Goal: Register for event/course

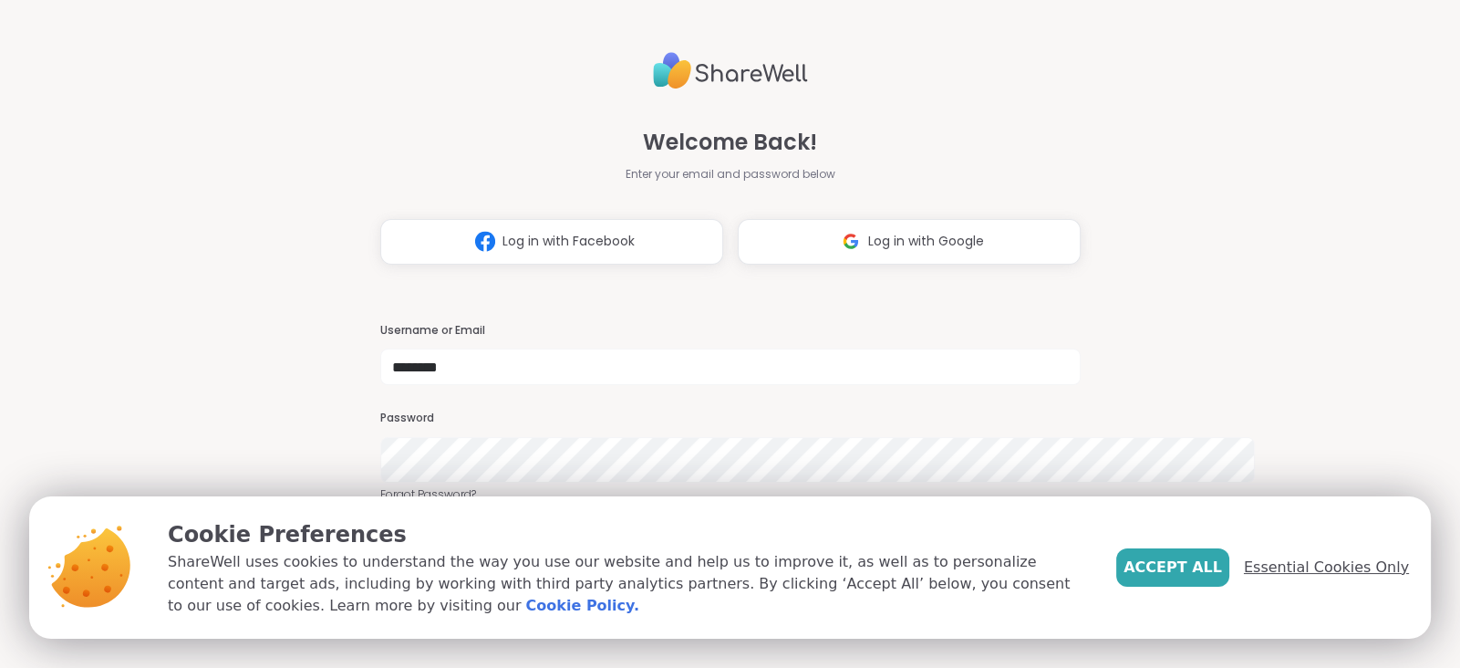
click at [1316, 556] on span "Essential Cookies Only" at bounding box center [1326, 567] width 165 height 22
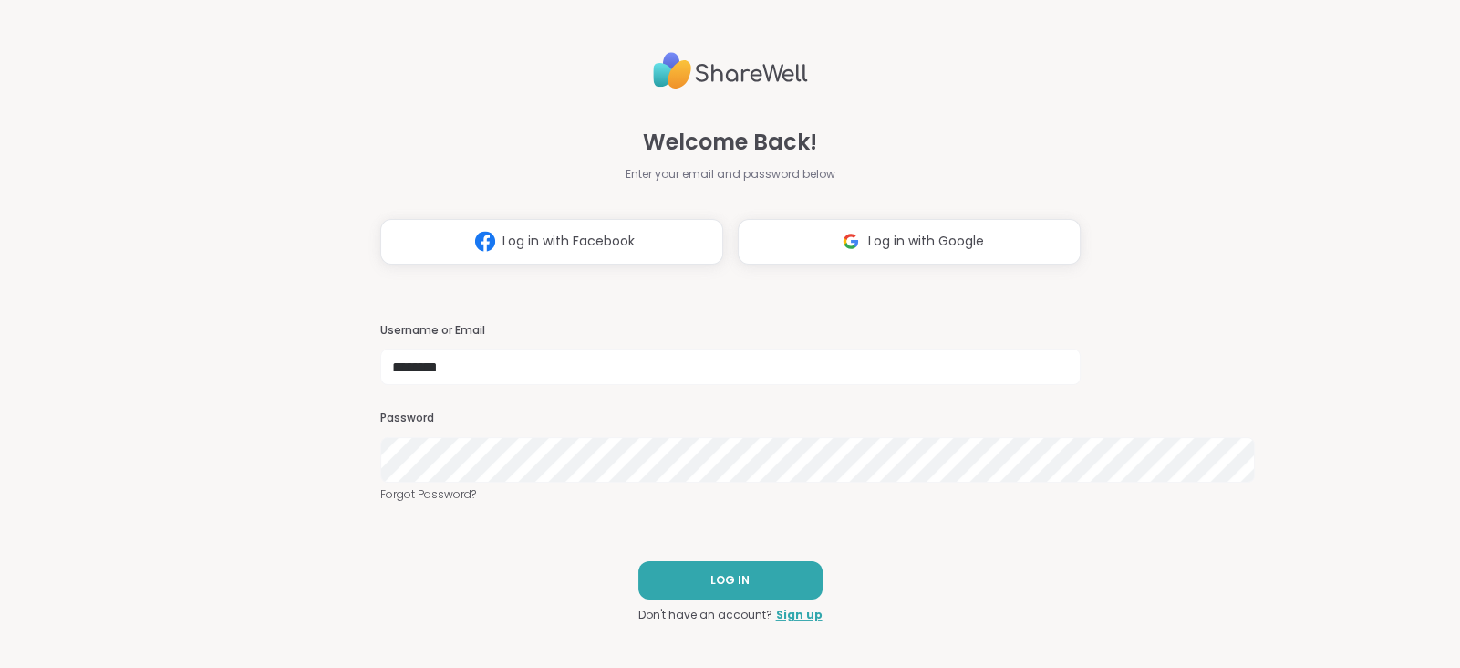
click at [757, 598] on div "Welcome Back! Enter your email and password below Log in with Facebook Log in w…" at bounding box center [730, 334] width 700 height 668
click at [739, 588] on span "LOG IN" at bounding box center [729, 580] width 39 height 16
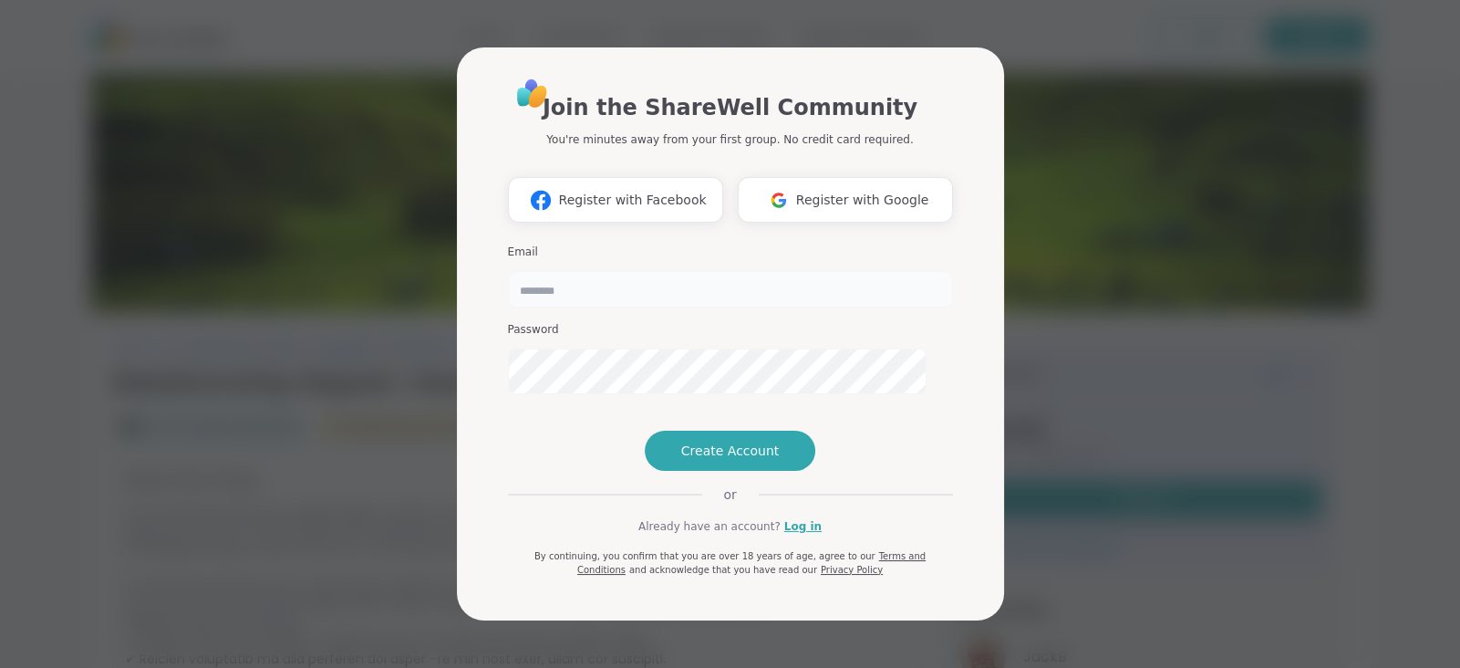
type input "********"
click at [1094, 443] on div "Join the ShareWell Community You're minutes away from your first group. No cred…" at bounding box center [730, 334] width 1438 height 668
click at [815, 534] on link "Log in" at bounding box center [802, 526] width 37 height 16
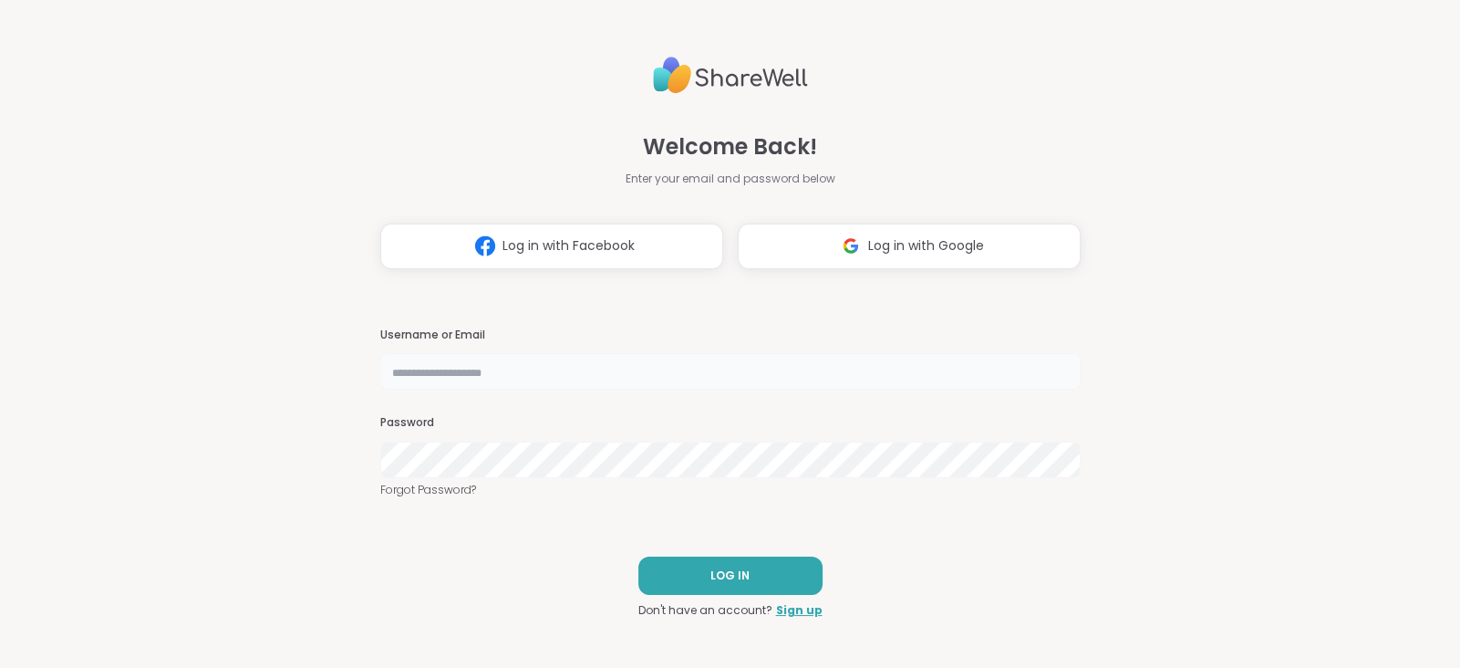
type input "********"
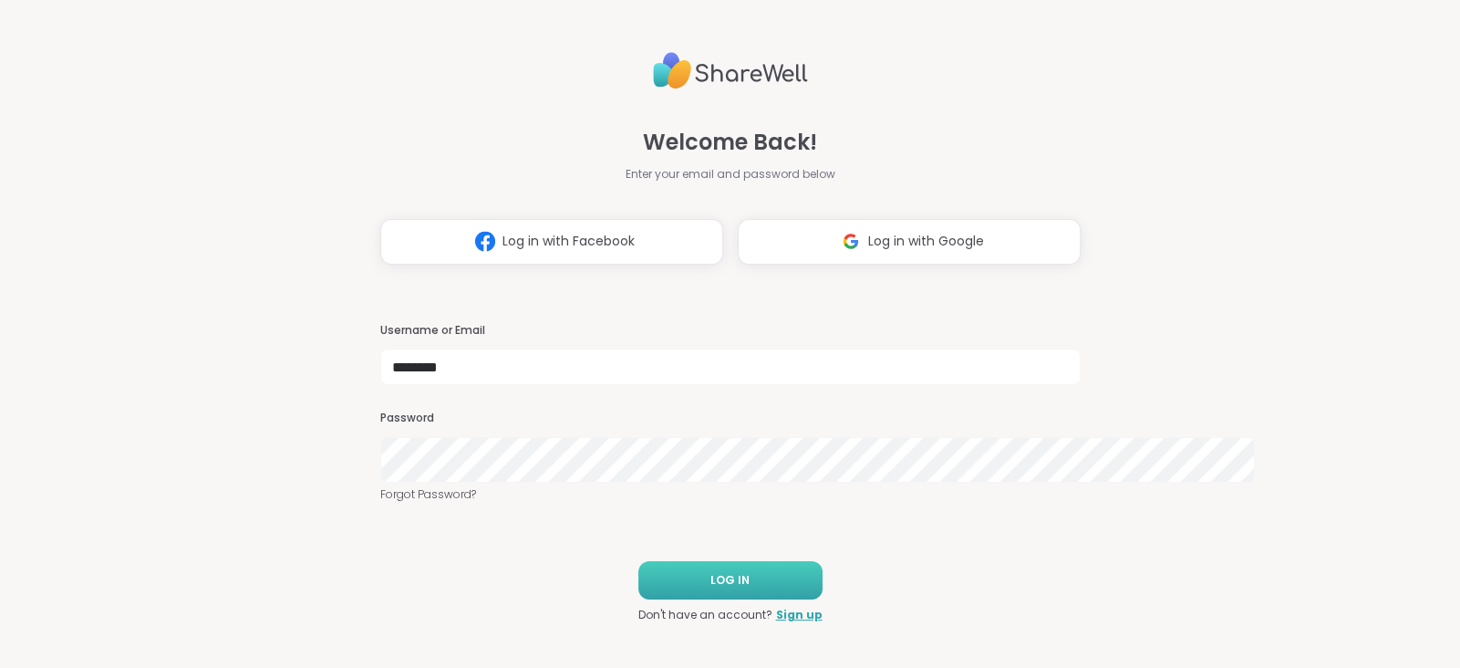
click at [761, 599] on button "LOG IN" at bounding box center [730, 580] width 184 height 38
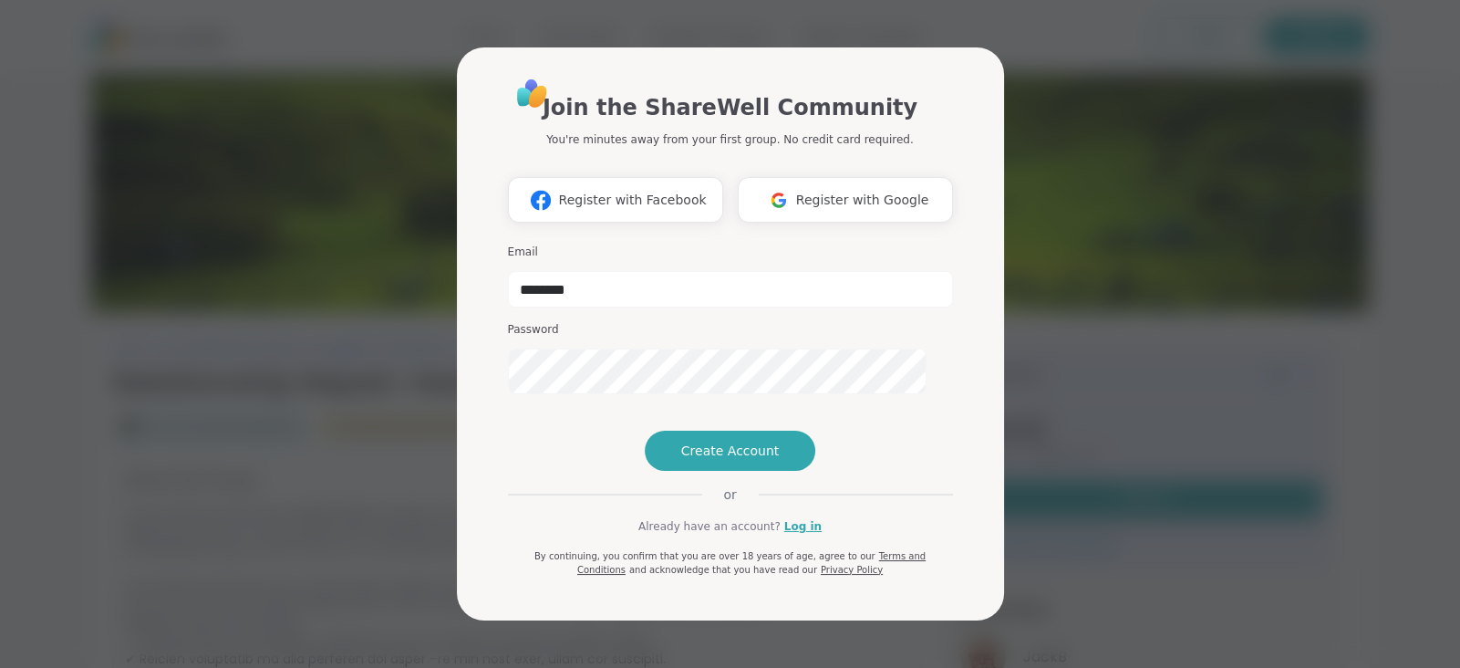
scroll to position [1, 0]
click at [1232, 409] on div "Join the ShareWell Community You're minutes away from your first group. No cred…" at bounding box center [730, 334] width 1438 height 668
click at [1146, 486] on div "Join the ShareWell Community You're minutes away from your first group. No cred…" at bounding box center [730, 334] width 1438 height 668
click at [822, 534] on link "Log in" at bounding box center [802, 526] width 37 height 16
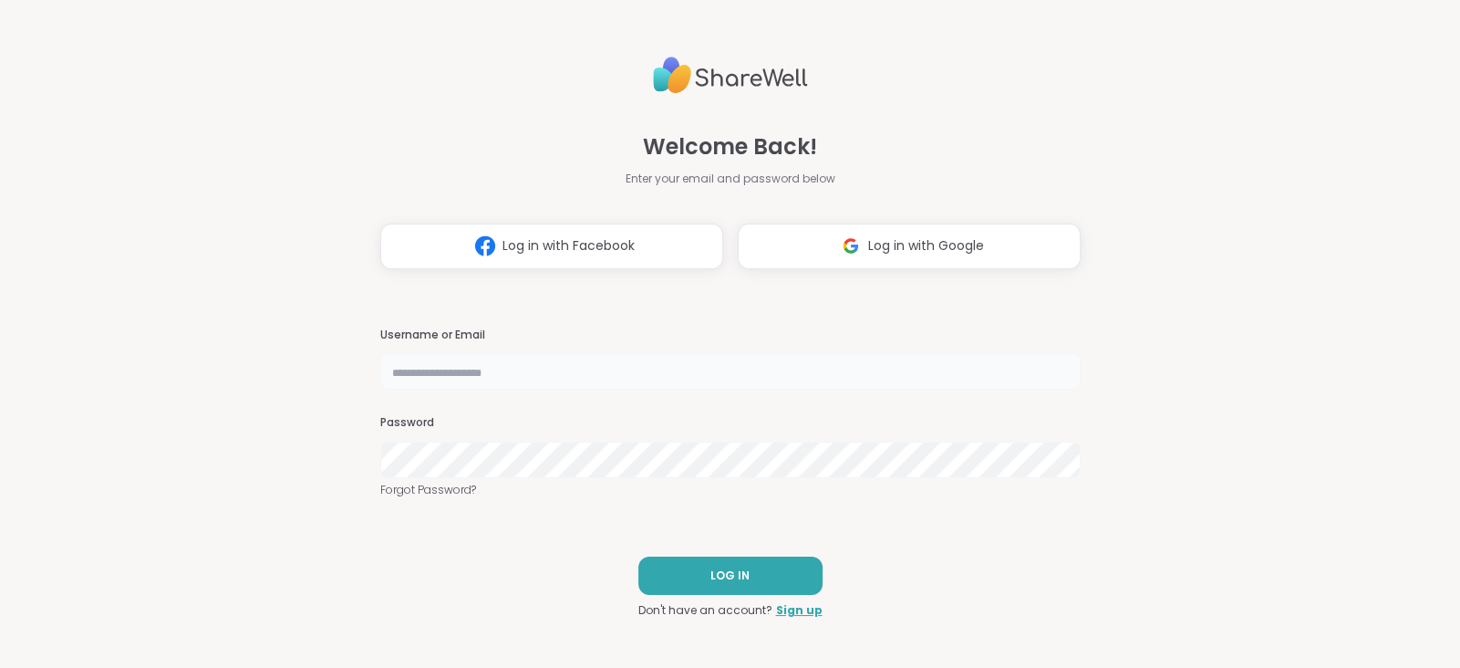
type input "********"
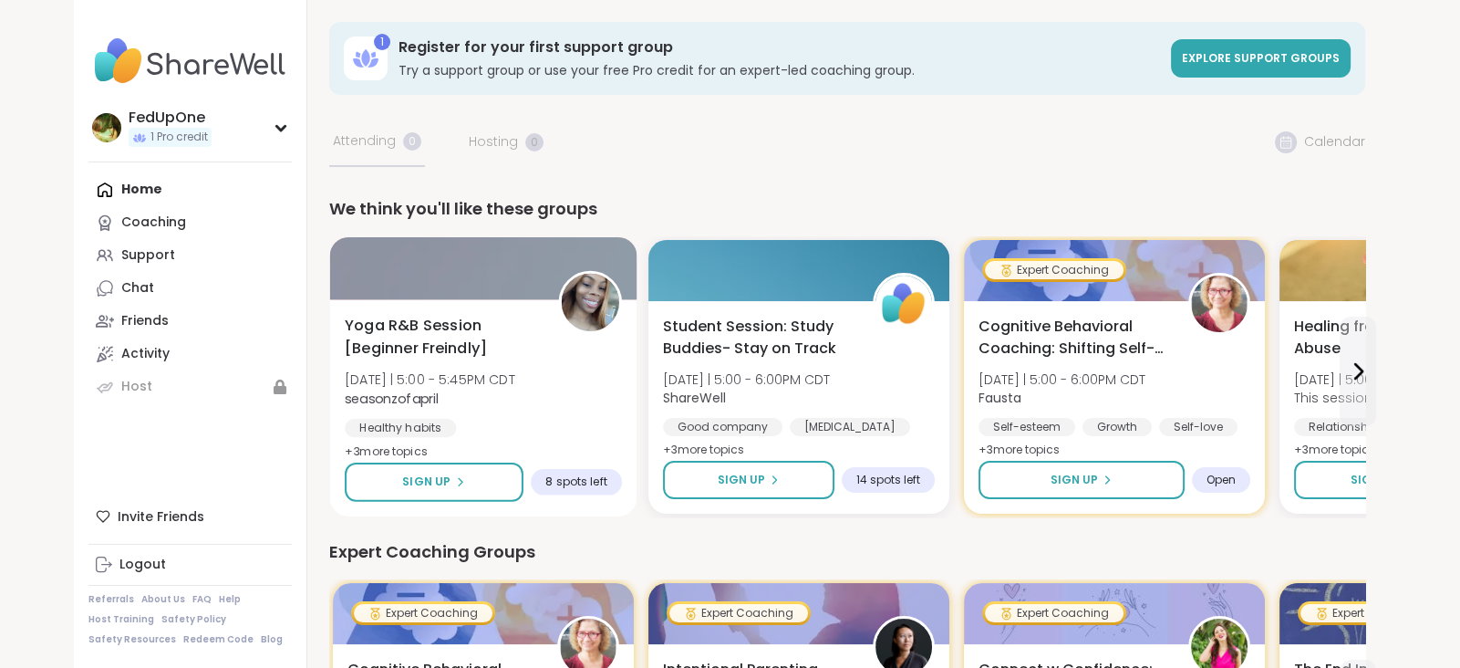
scroll to position [65, 0]
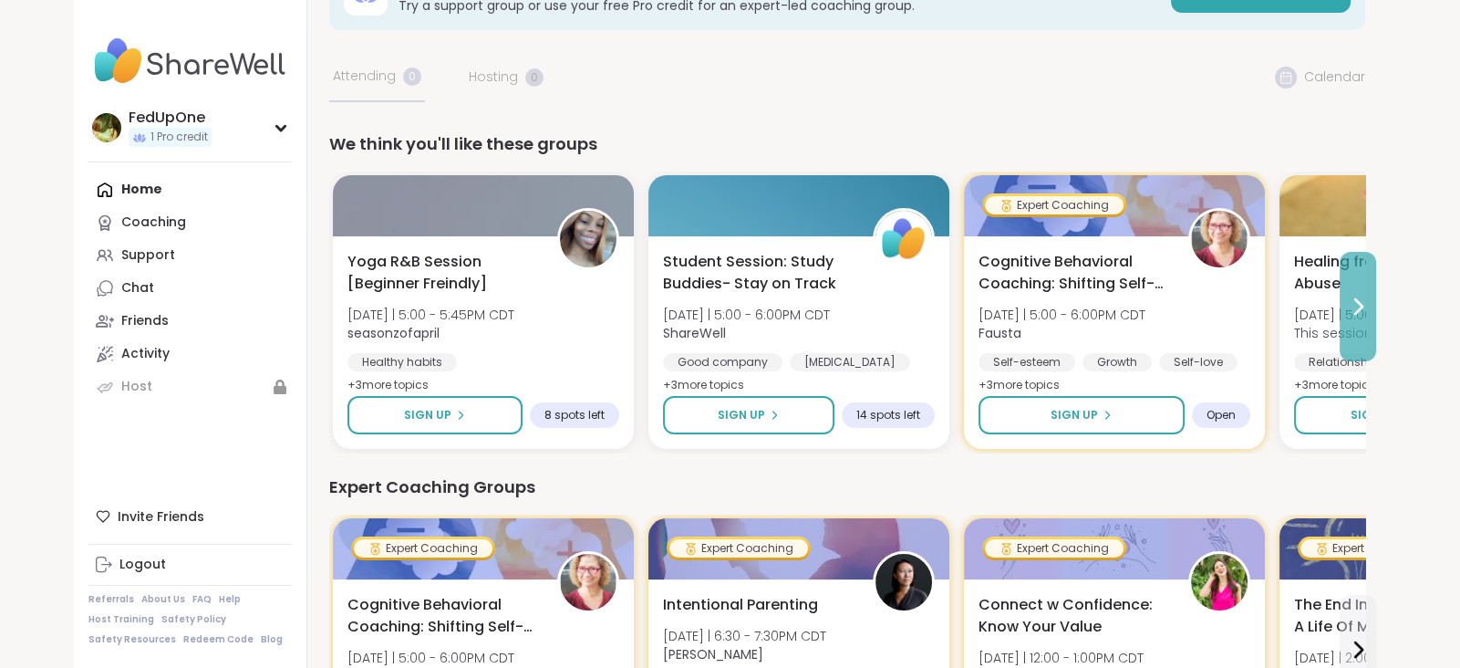
click at [1369, 317] on icon at bounding box center [1358, 306] width 22 height 22
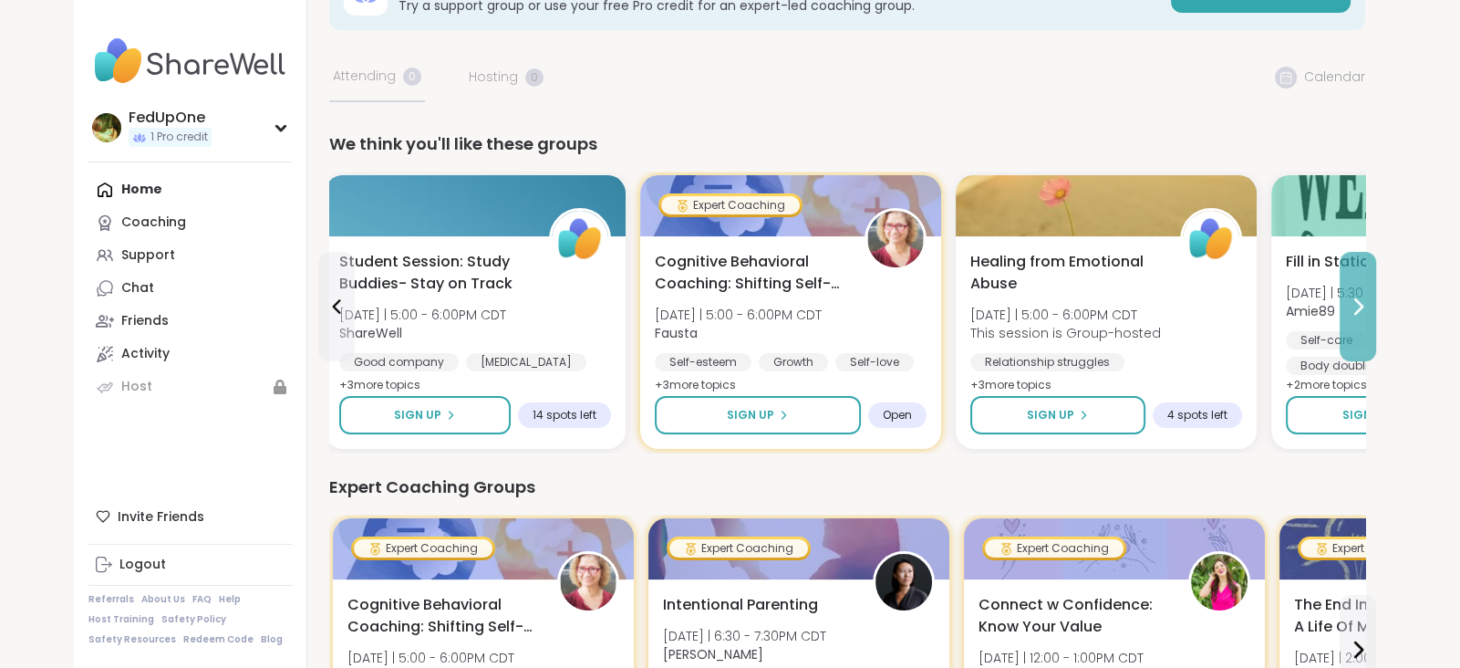
click at [1369, 317] on icon at bounding box center [1358, 306] width 22 height 22
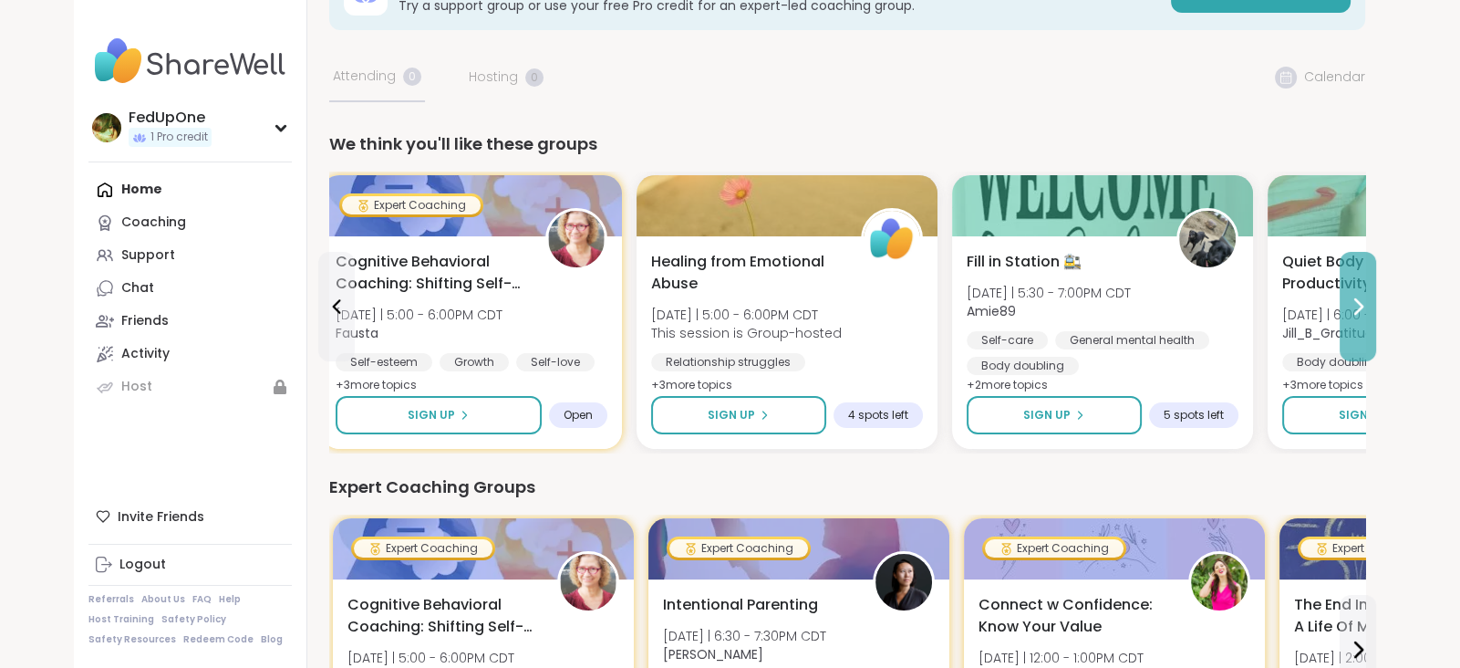
click at [1369, 317] on icon at bounding box center [1358, 306] width 22 height 22
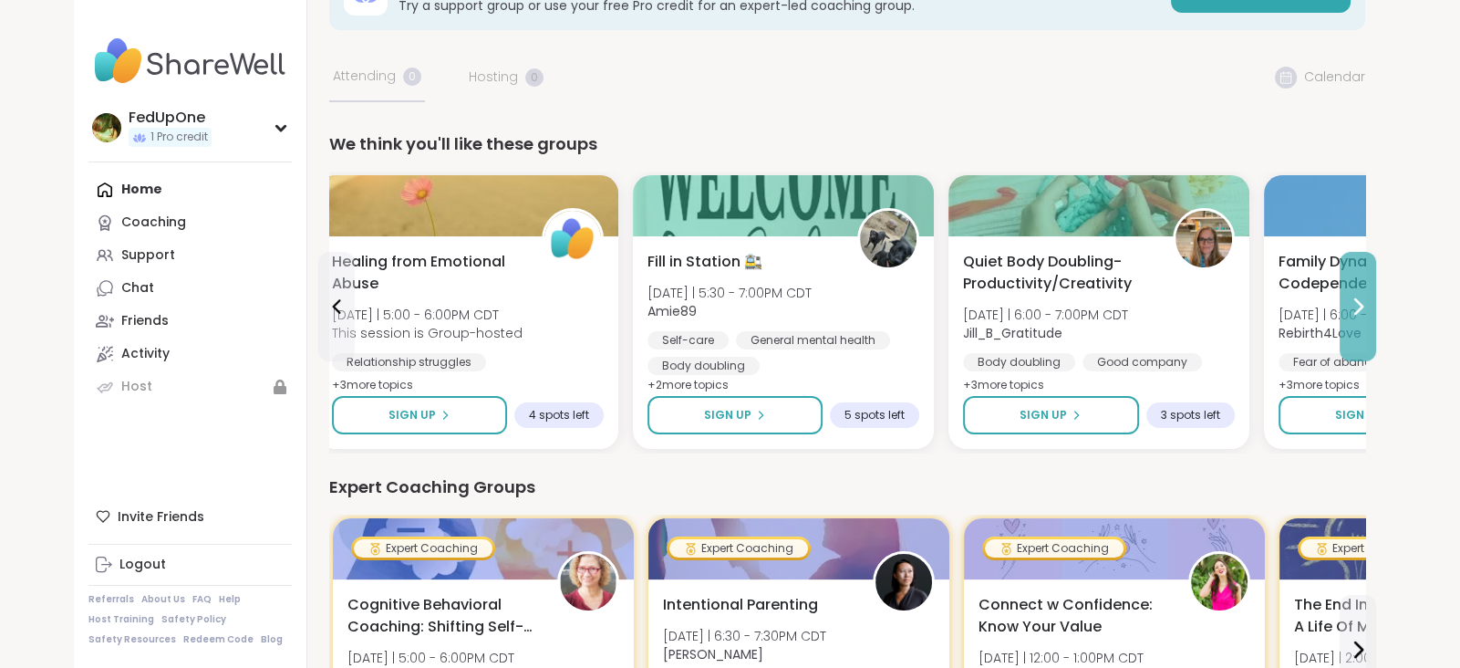
click at [1369, 317] on icon at bounding box center [1358, 306] width 22 height 22
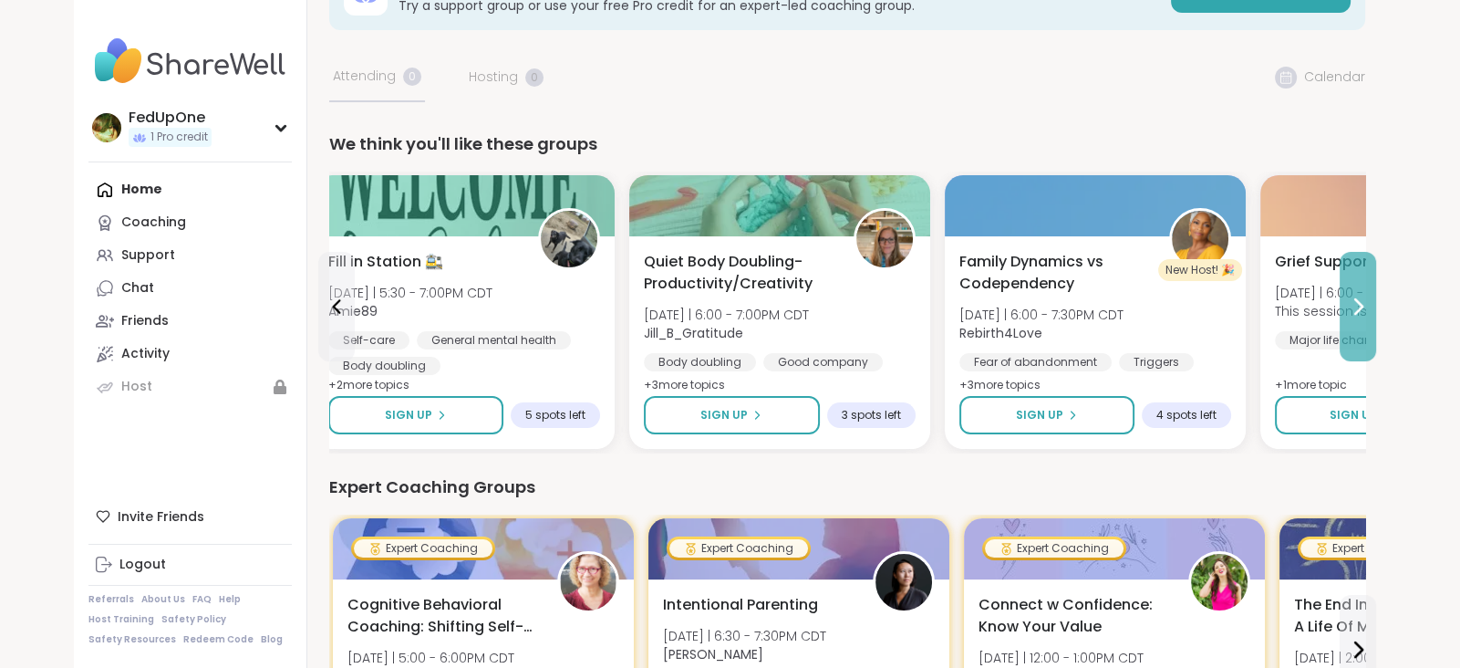
click at [1369, 317] on icon at bounding box center [1358, 306] width 22 height 22
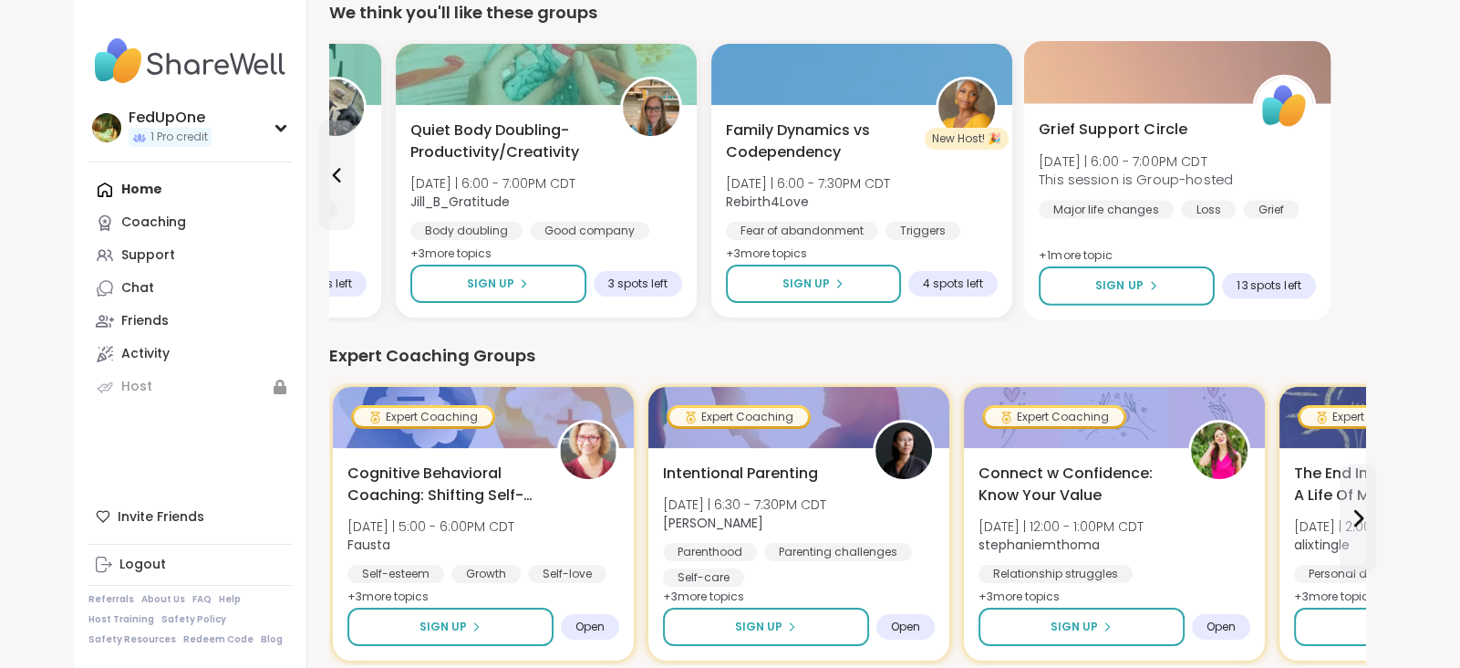
scroll to position [328, 0]
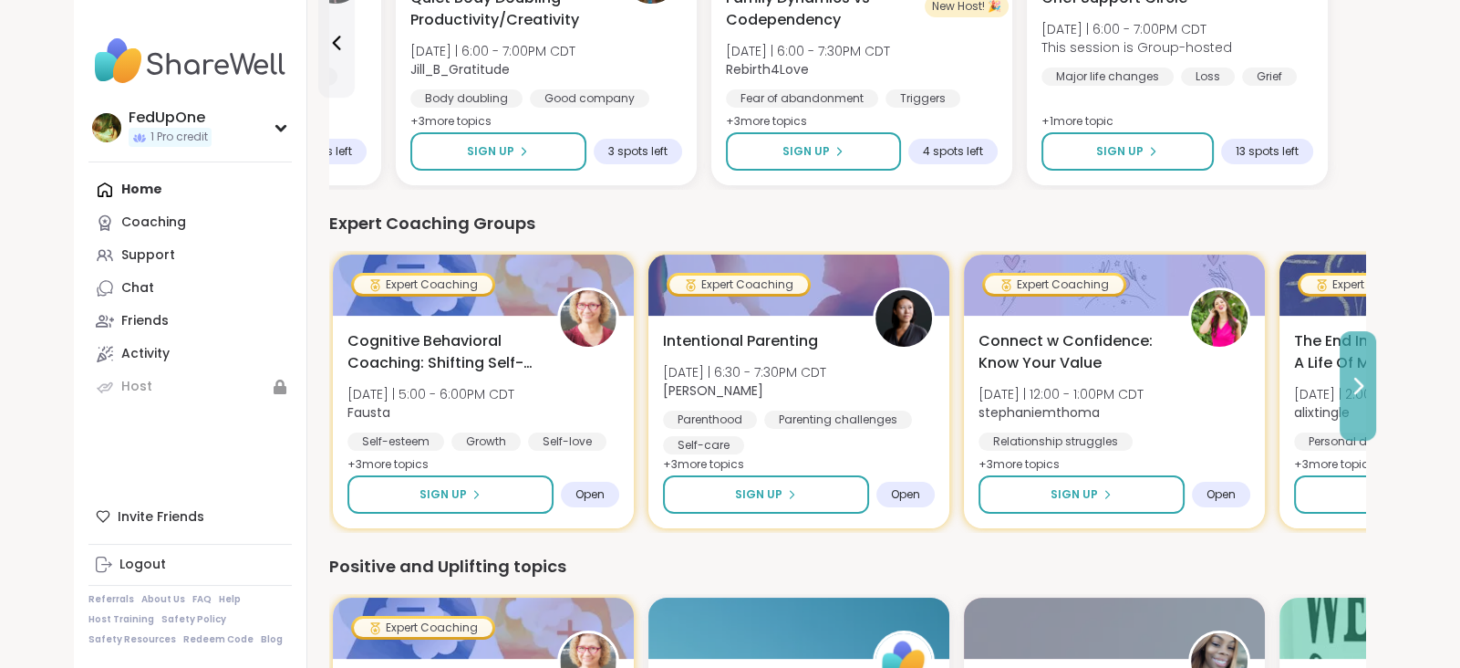
click at [1362, 393] on icon at bounding box center [1358, 385] width 7 height 15
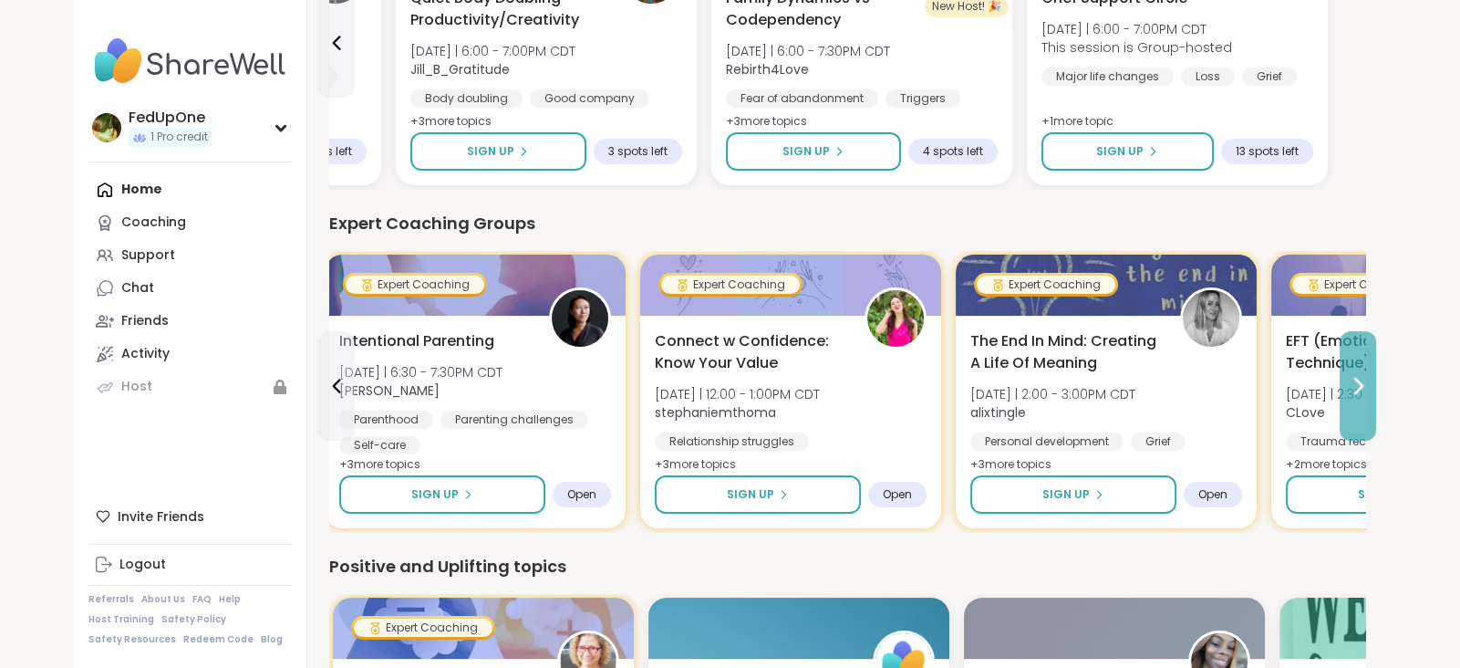
click at [1362, 393] on icon at bounding box center [1358, 385] width 7 height 15
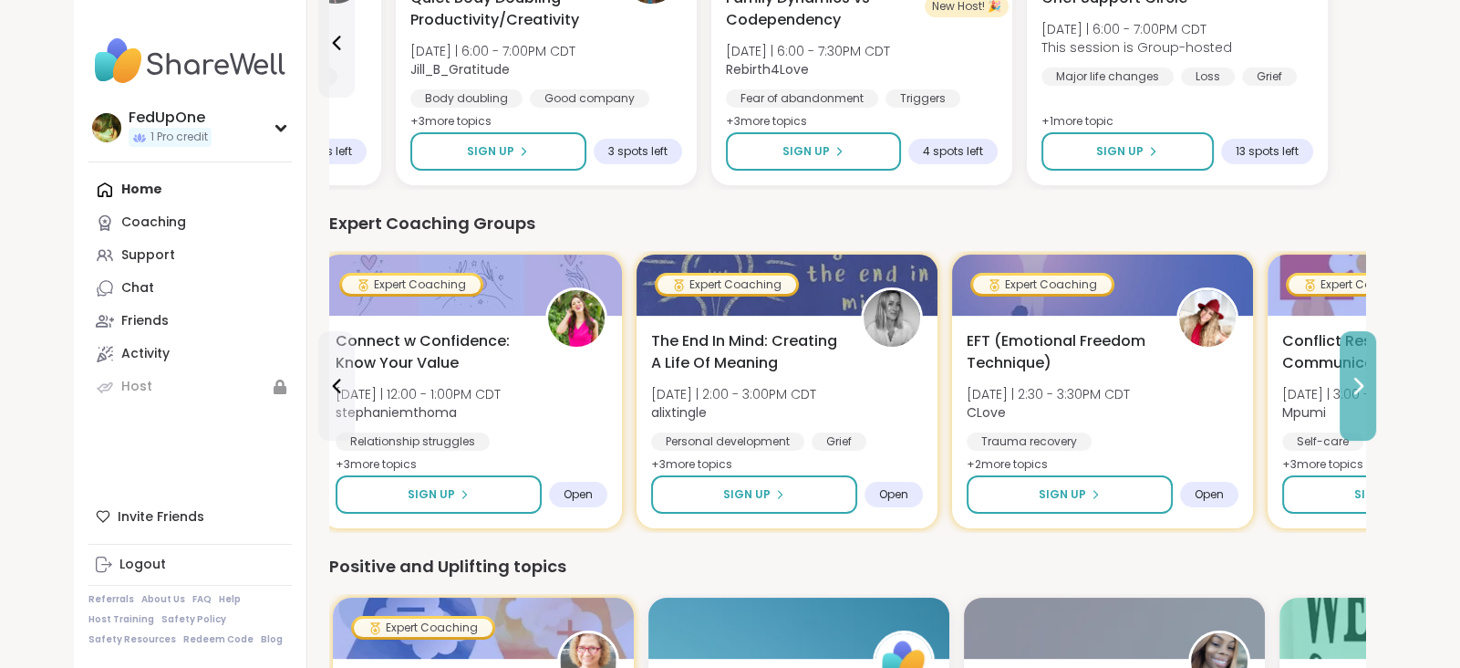
click at [1362, 393] on icon at bounding box center [1358, 385] width 7 height 15
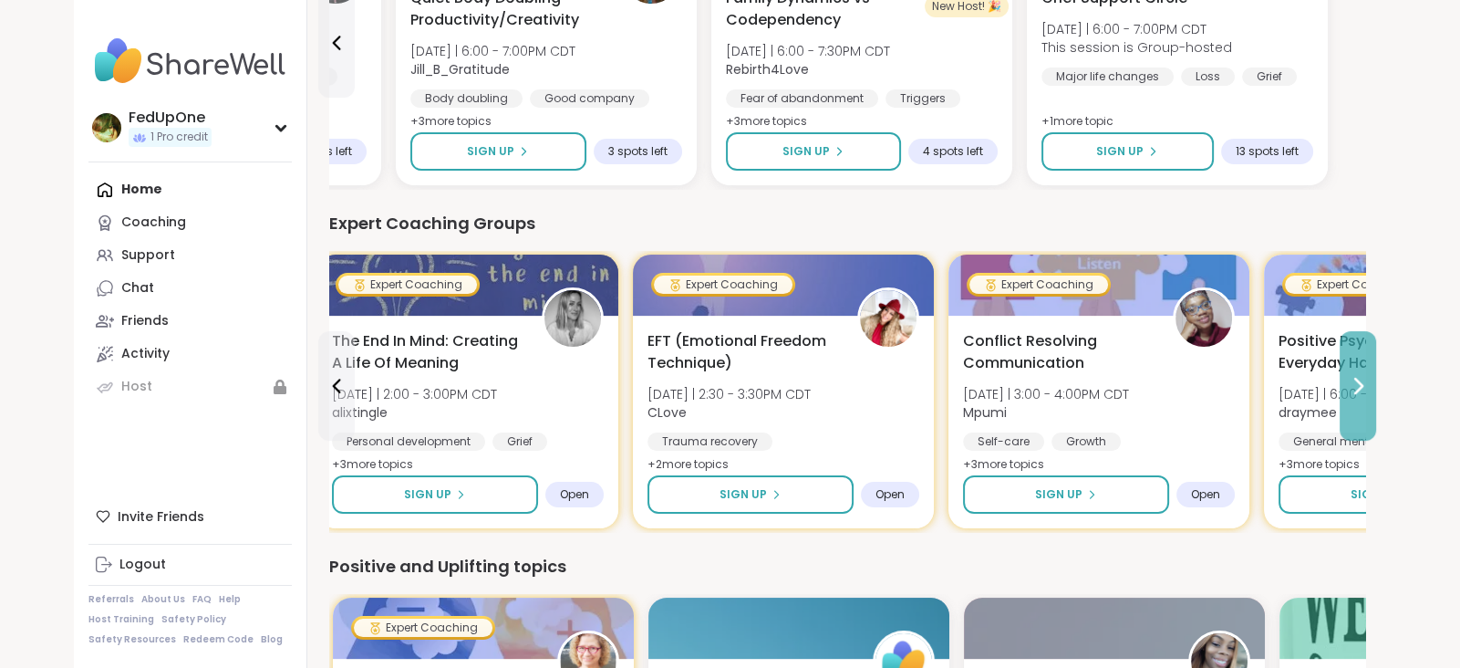
click at [1376, 440] on button at bounding box center [1358, 385] width 36 height 109
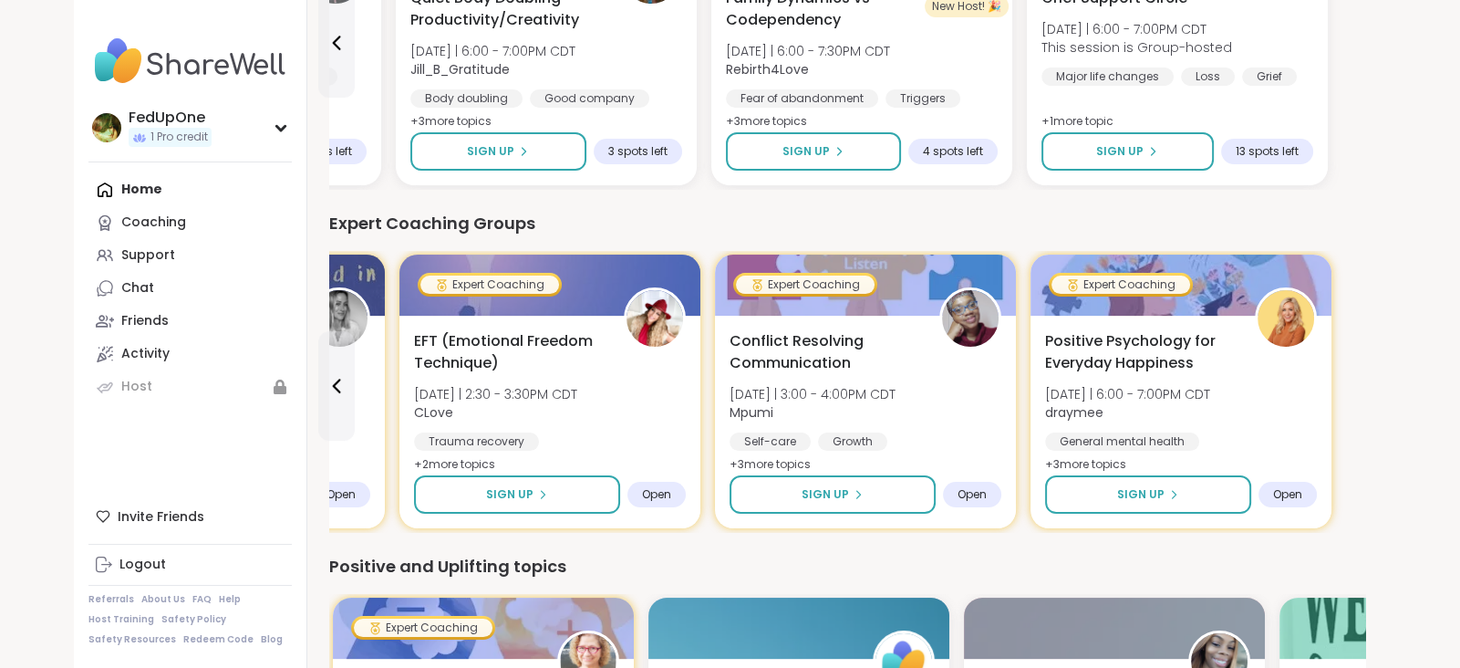
scroll to position [460, 0]
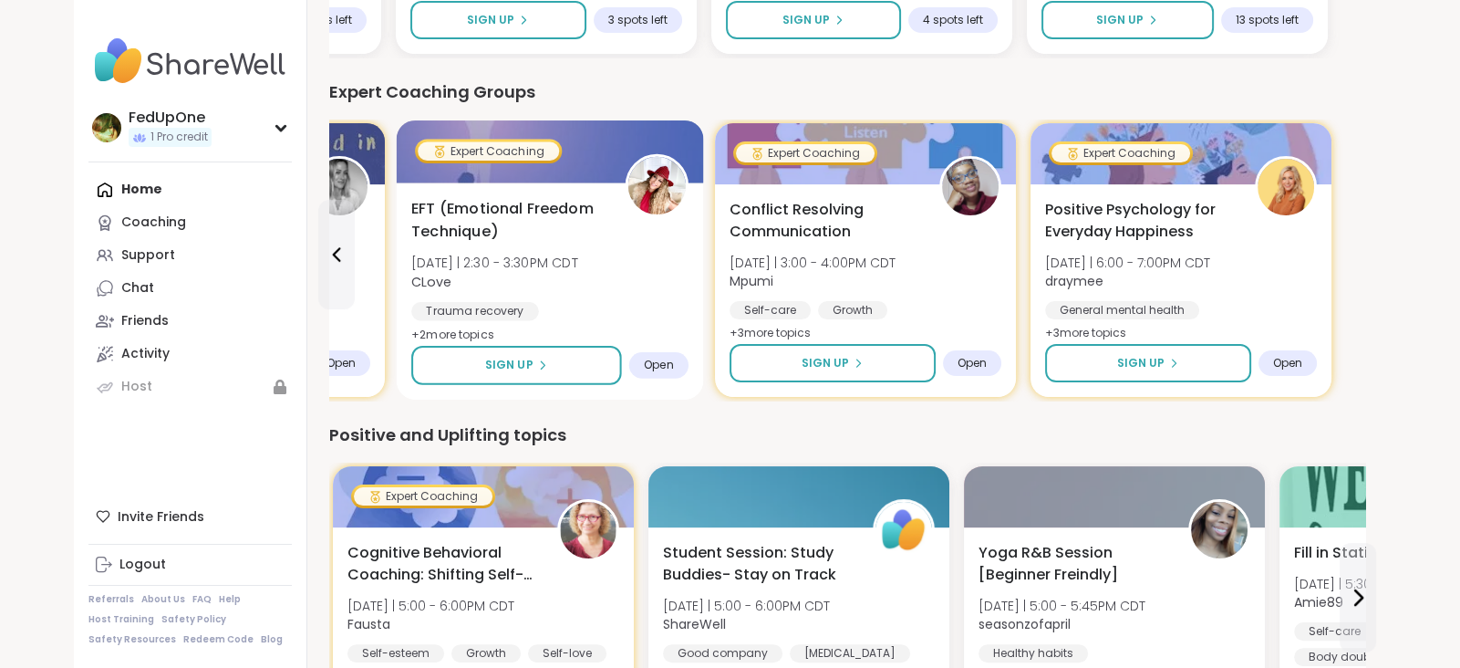
click at [578, 272] on span "[DATE] | 2:30 - 3:30PM CDT" at bounding box center [494, 263] width 167 height 18
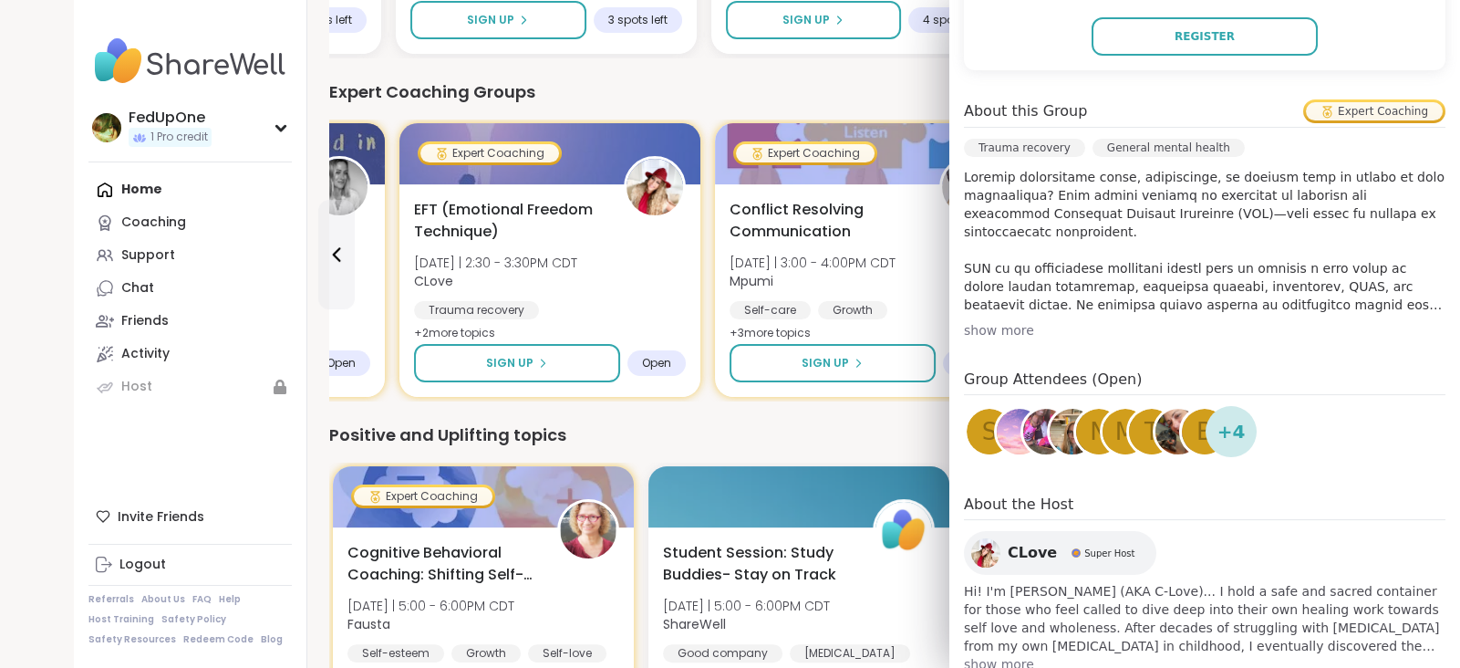
click at [1017, 339] on div "show more" at bounding box center [1205, 330] width 482 height 18
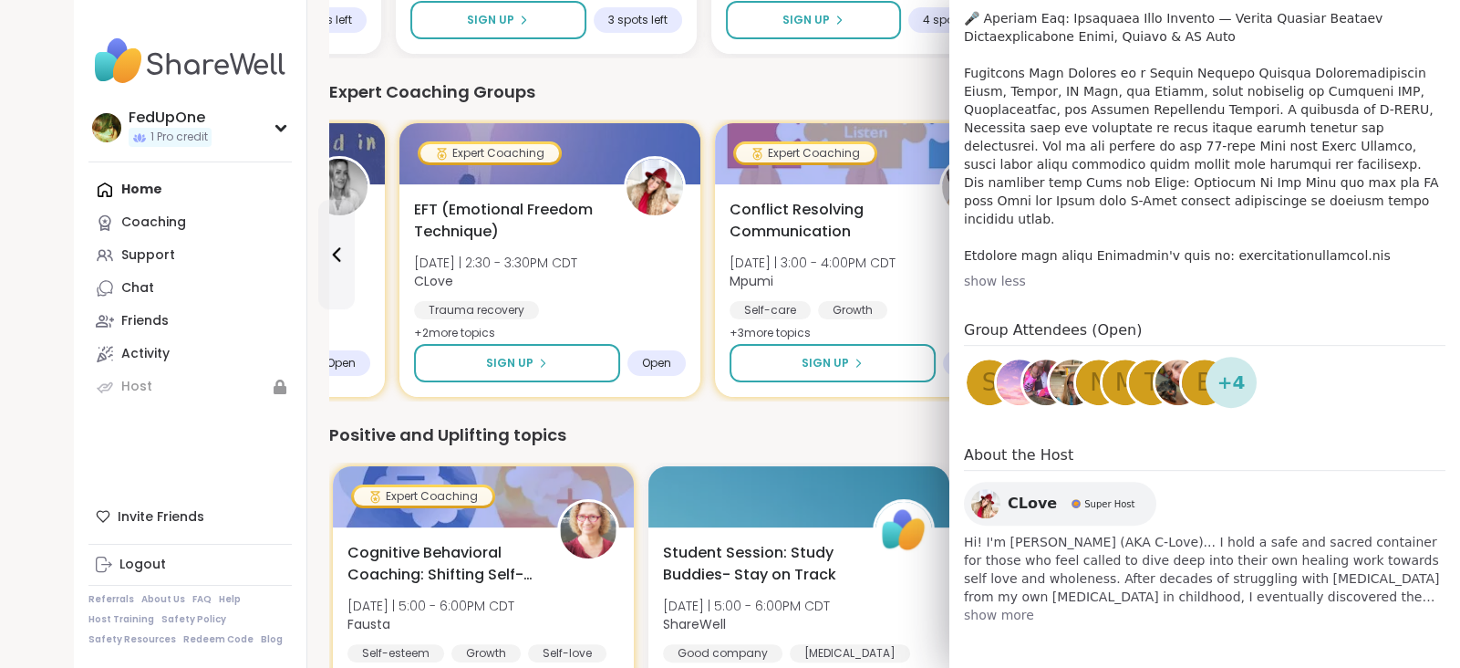
scroll to position [1204, 0]
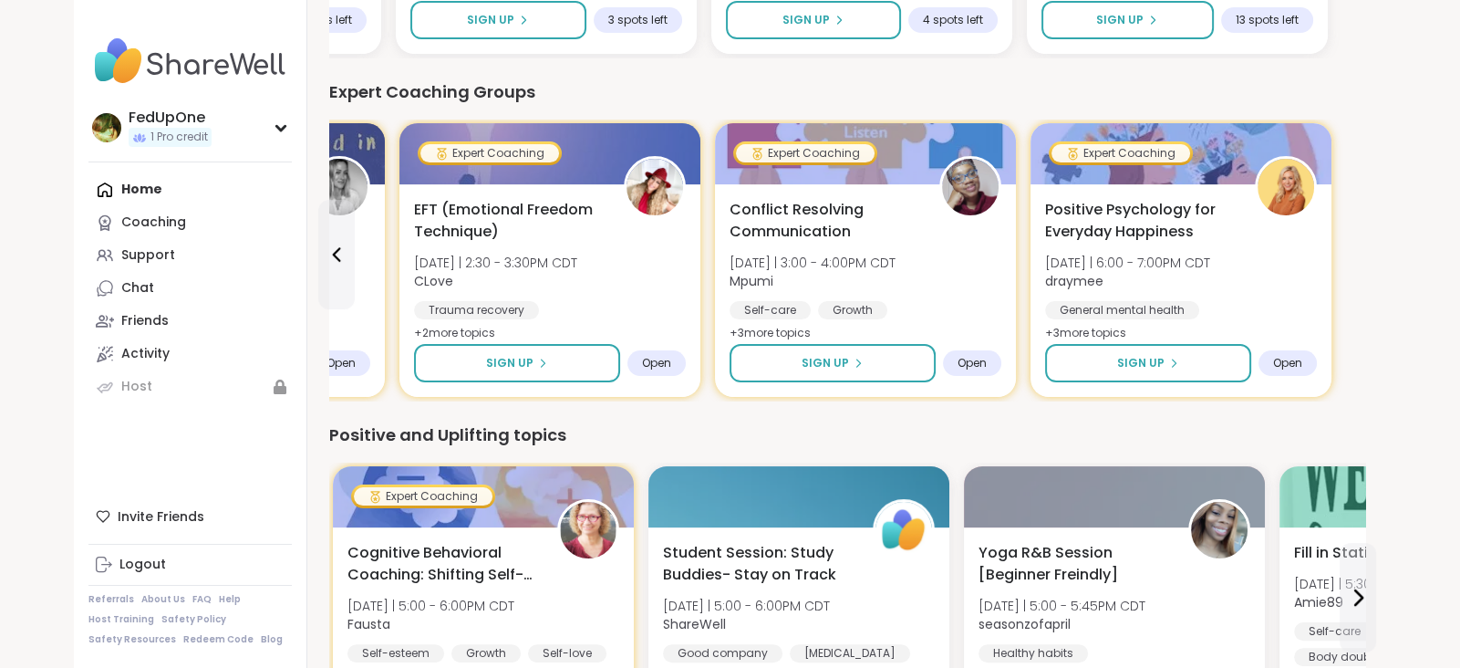
click at [886, 105] on div "Expert Coaching Groups" at bounding box center [847, 92] width 1036 height 26
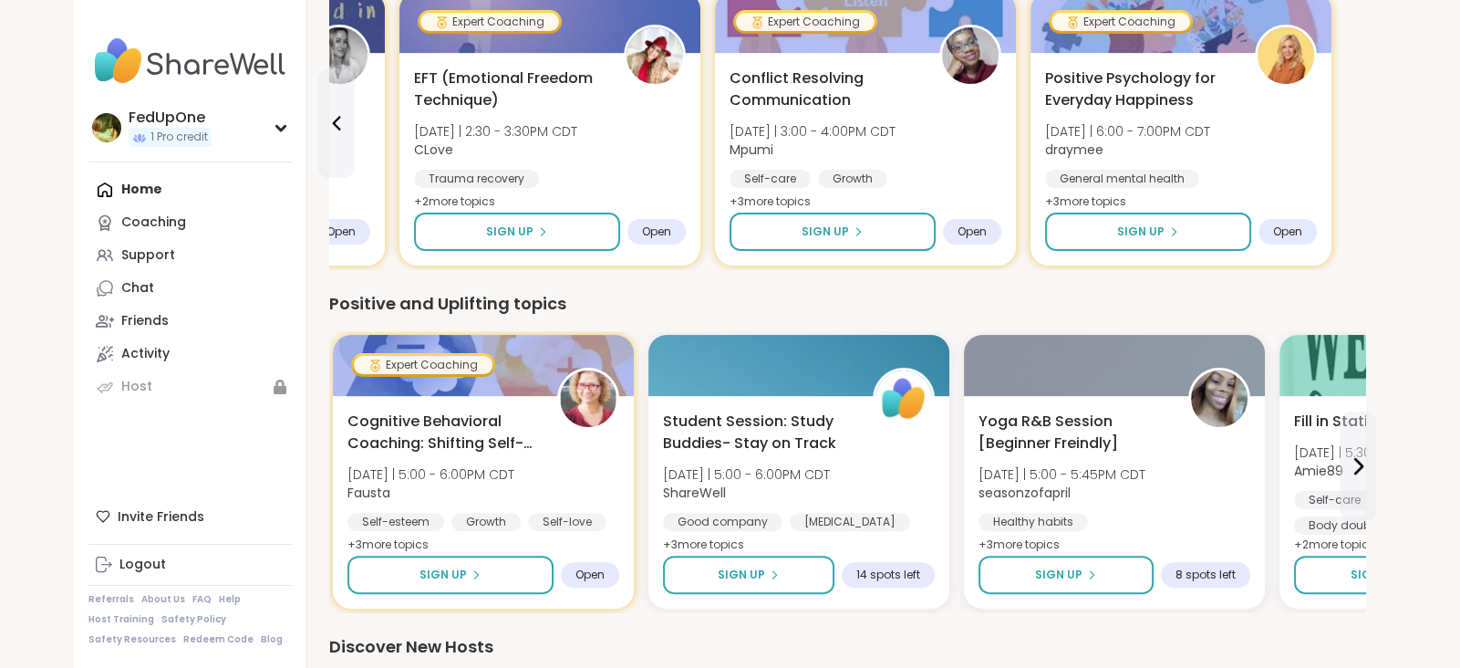
scroll to position [721, 0]
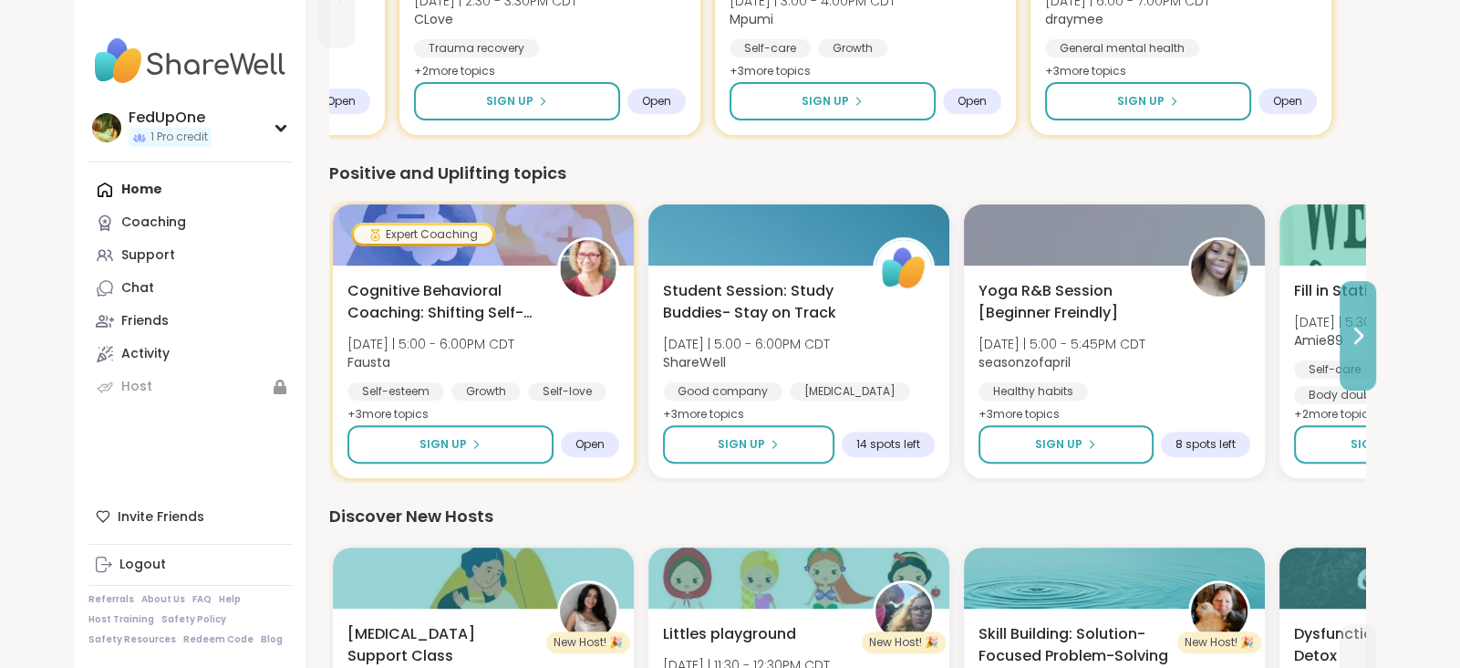
click at [1376, 390] on button at bounding box center [1358, 335] width 36 height 109
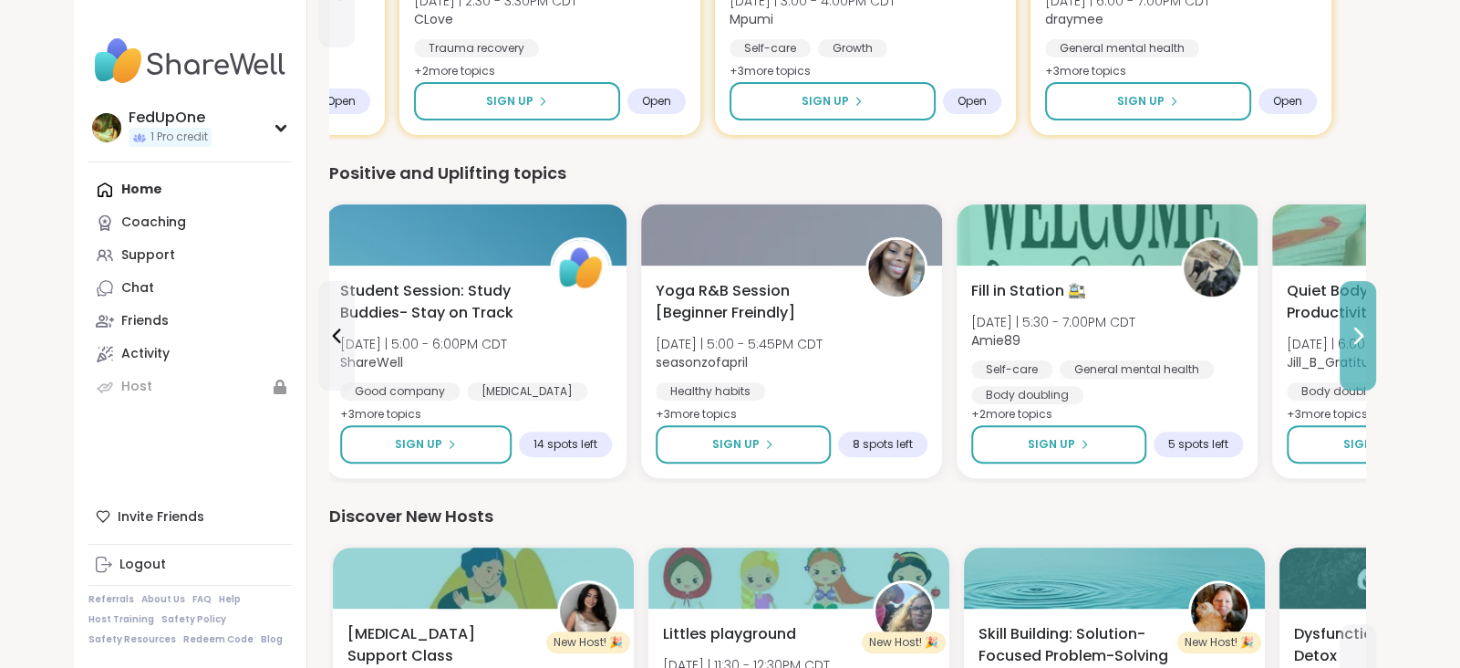
click at [1376, 390] on button at bounding box center [1358, 335] width 36 height 109
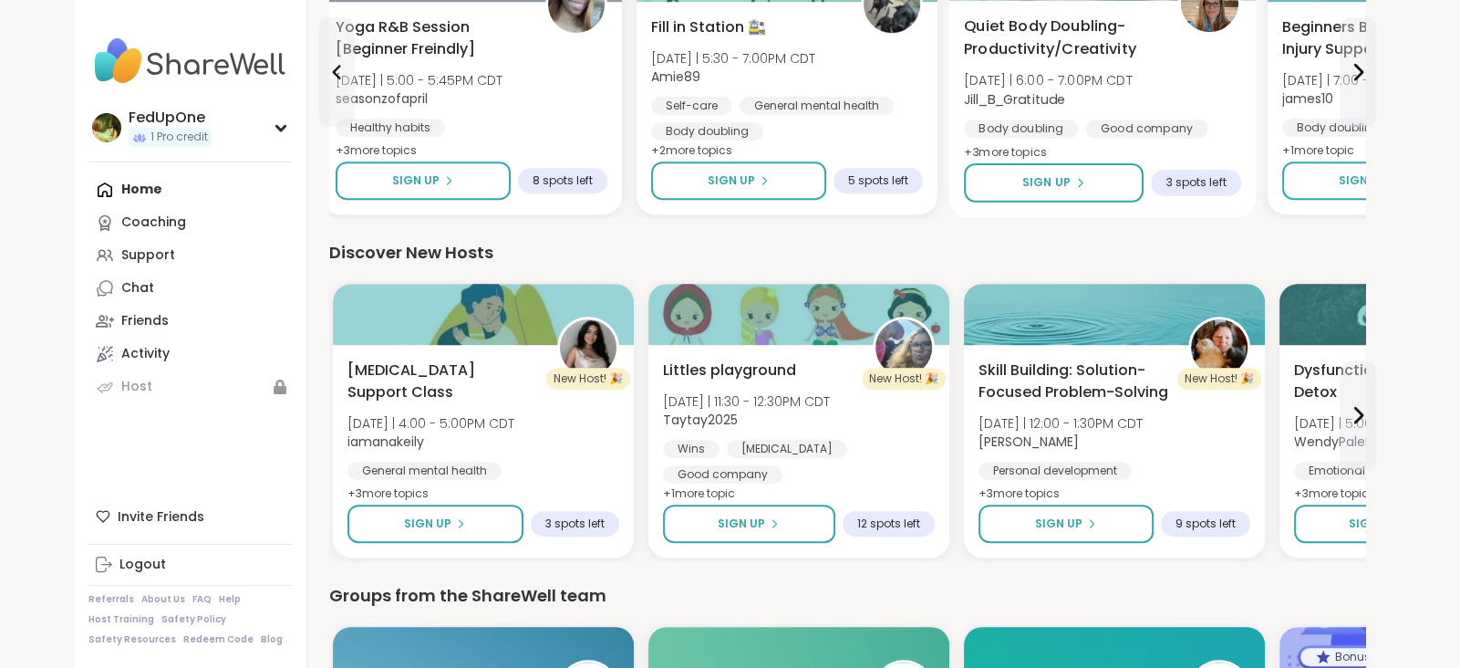
scroll to position [1116, 0]
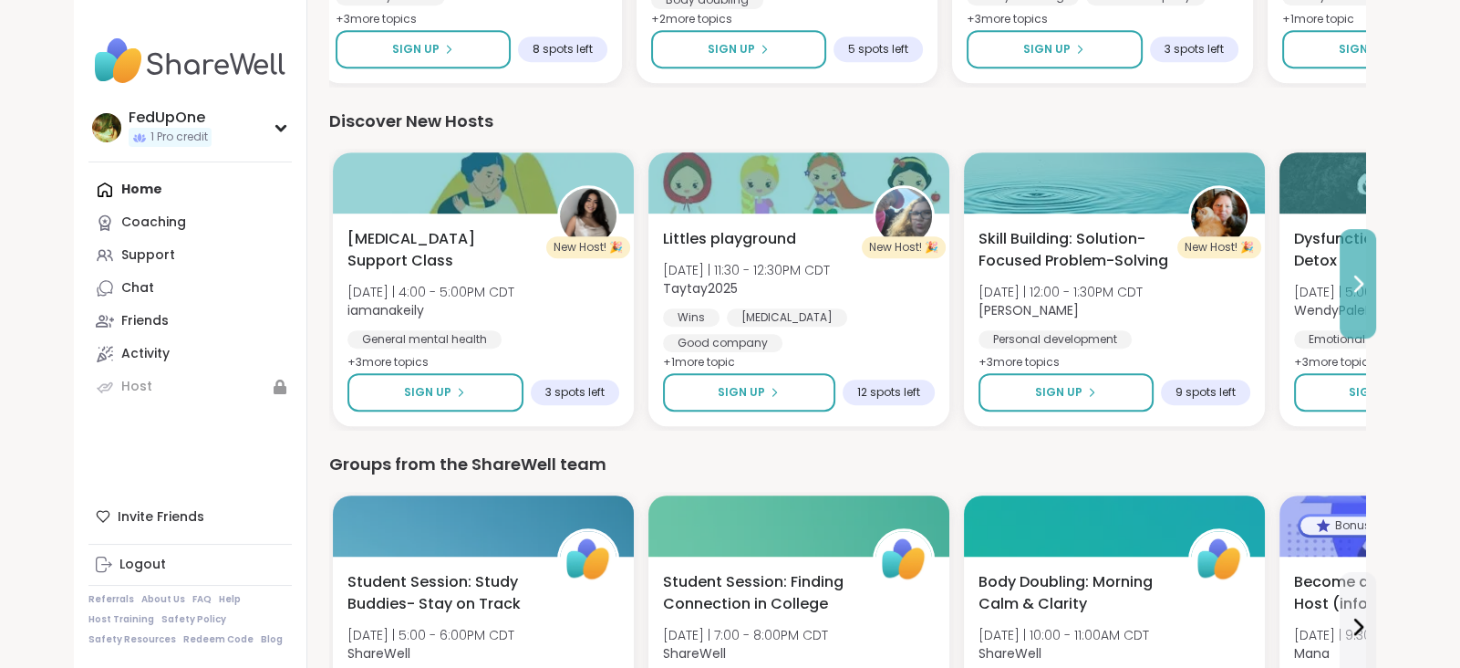
click at [1369, 295] on icon at bounding box center [1358, 284] width 22 height 22
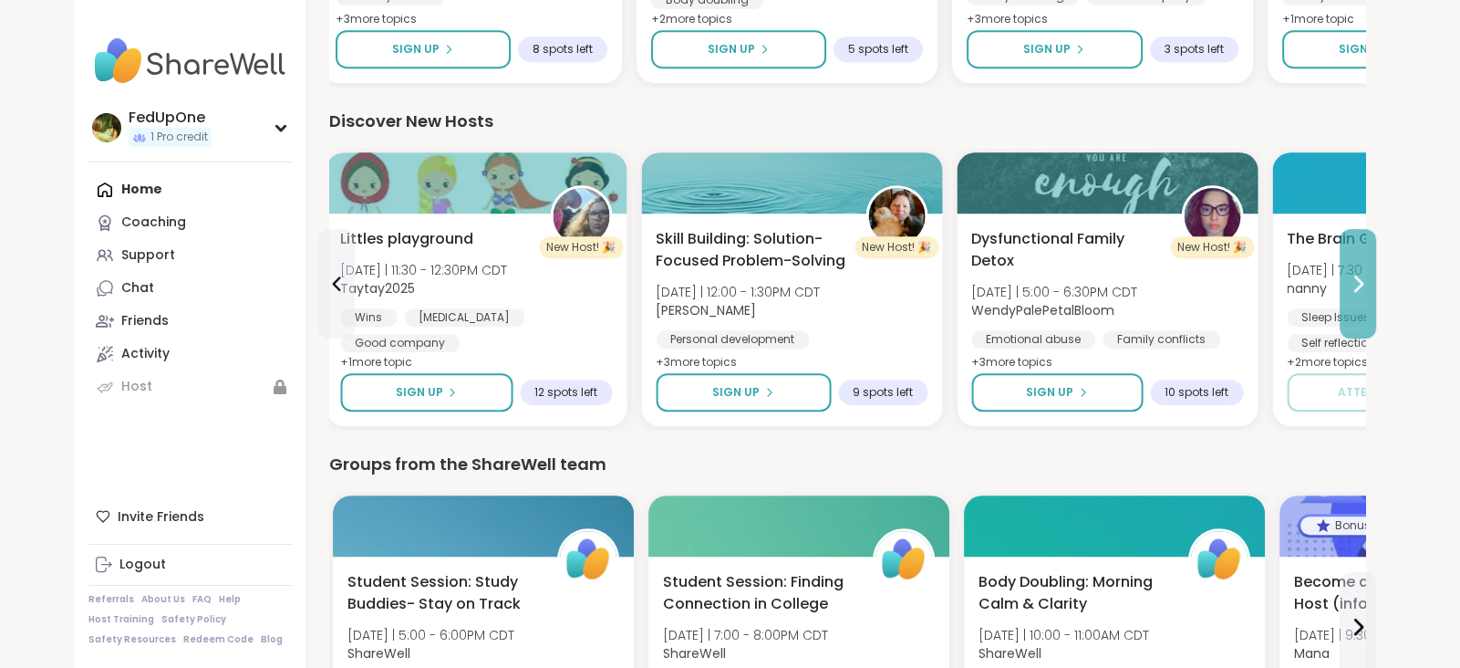
click at [1369, 295] on icon at bounding box center [1358, 284] width 22 height 22
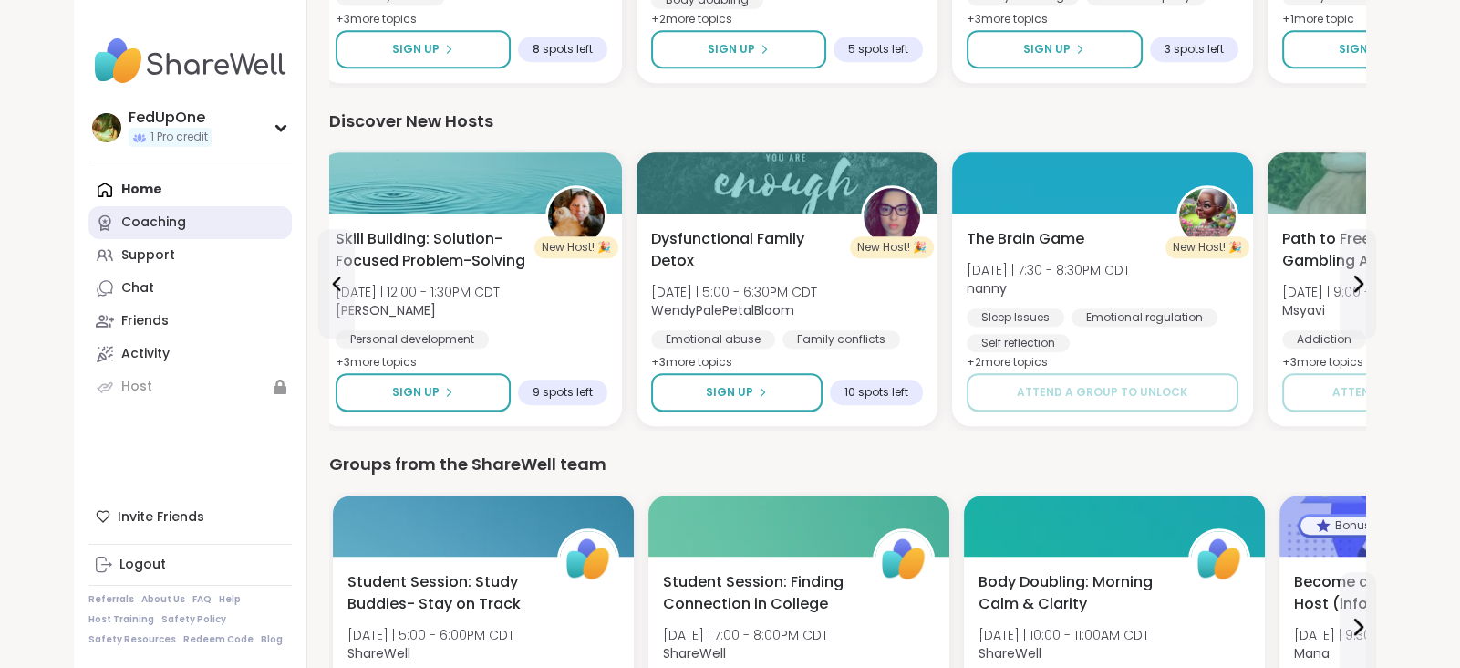
click at [181, 232] on div "Coaching" at bounding box center [153, 222] width 65 height 18
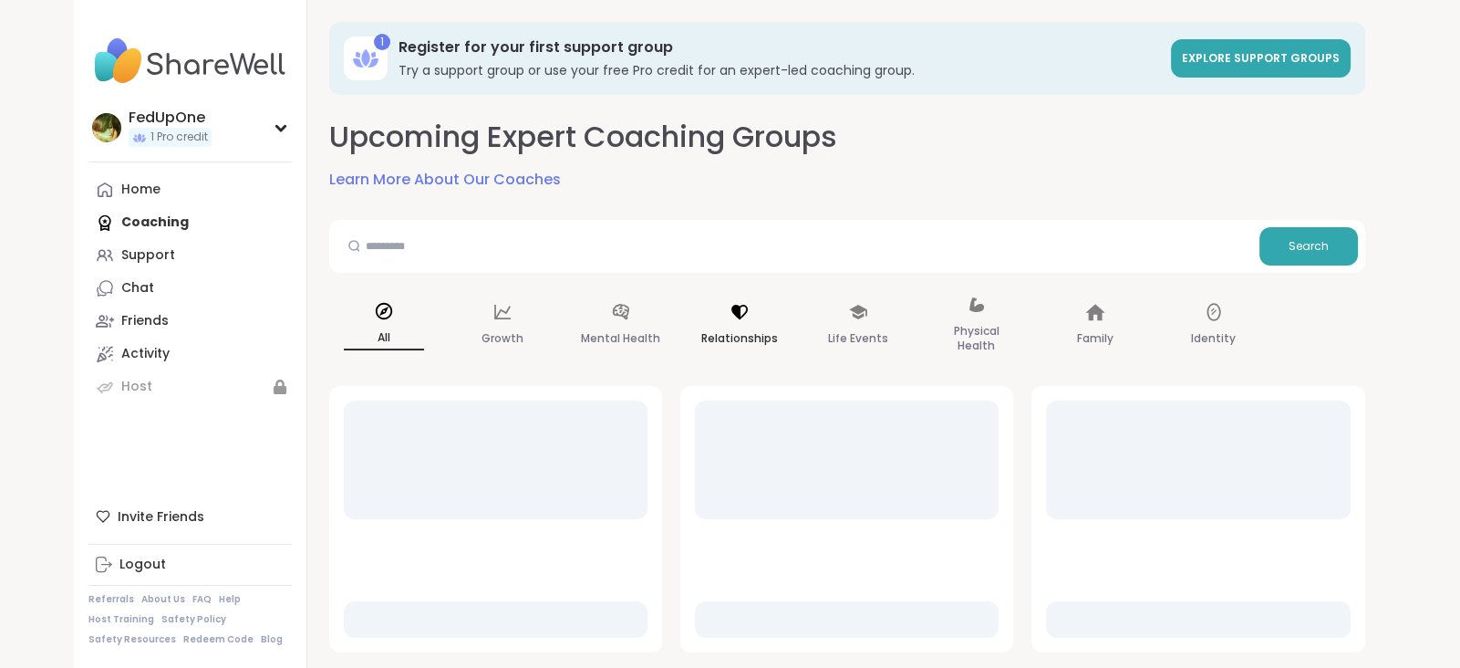
click at [778, 349] on p "Relationships" at bounding box center [739, 338] width 77 height 22
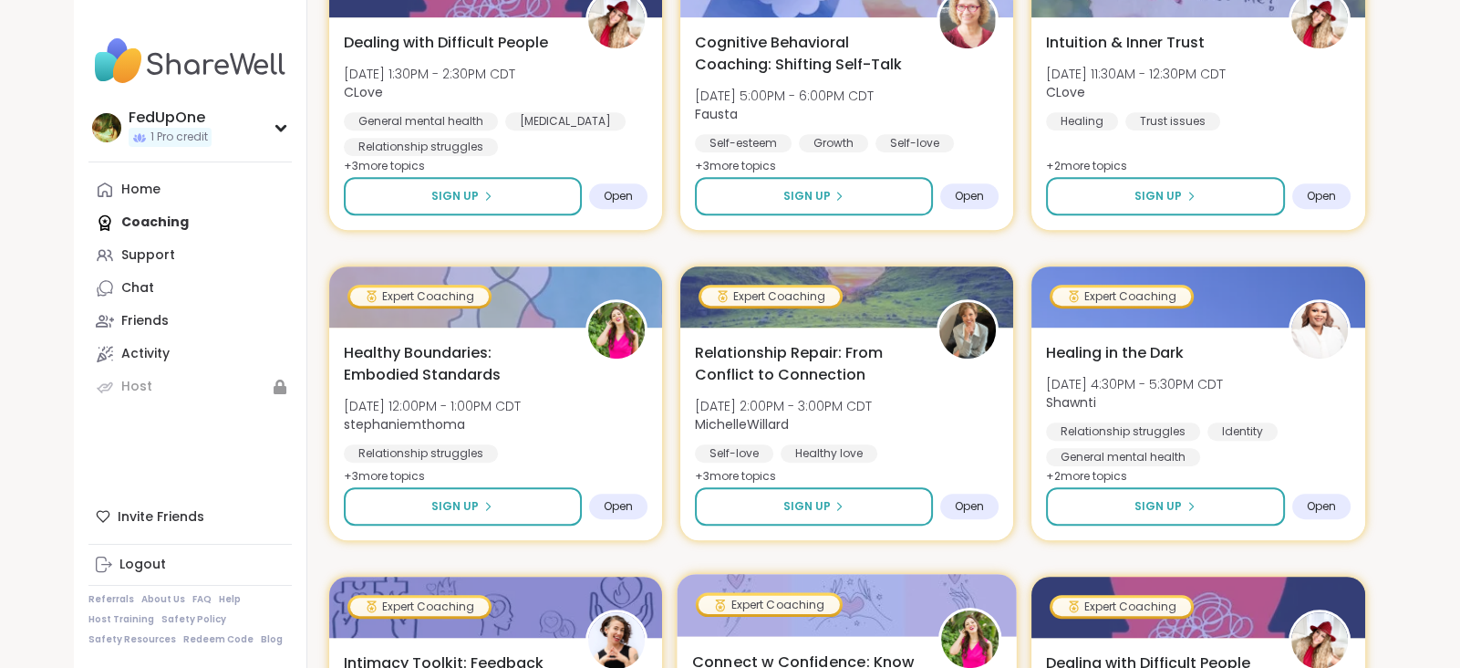
scroll to position [721, 0]
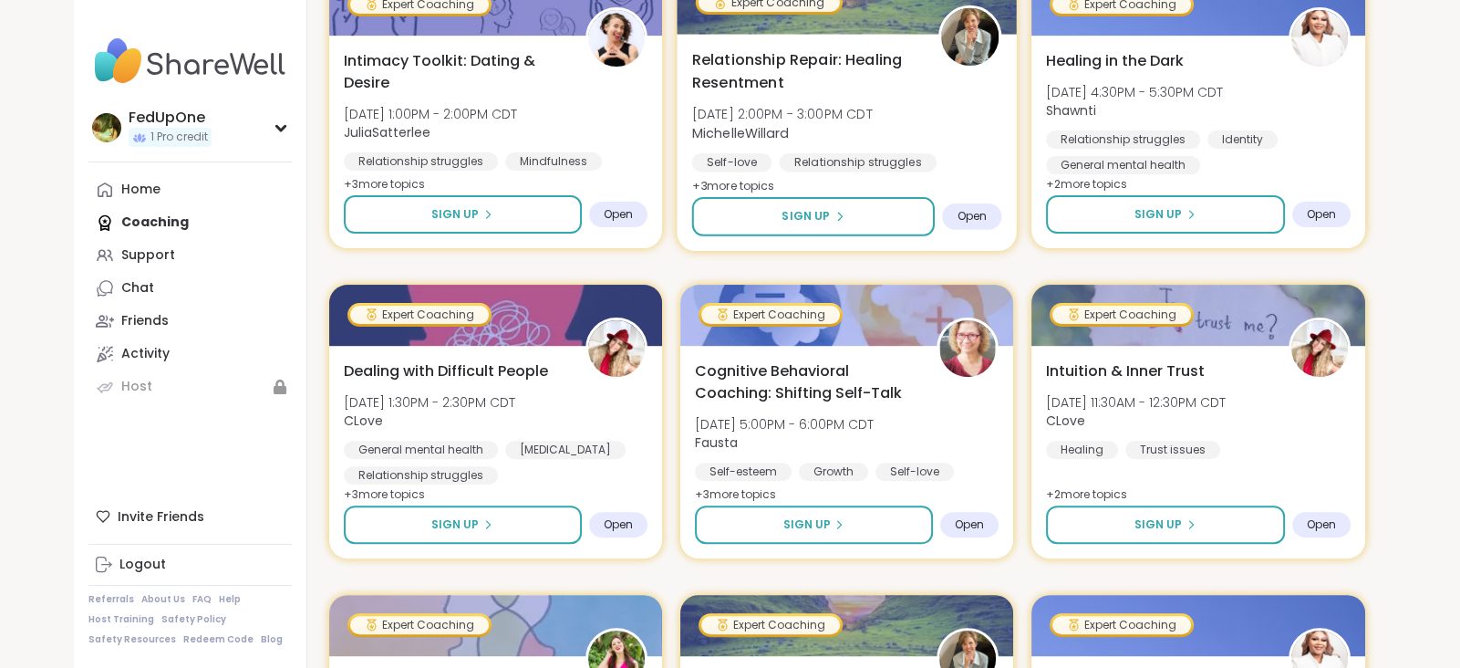
click at [845, 123] on span "[DATE] 2:00PM - 3:00PM CDT" at bounding box center [781, 114] width 181 height 18
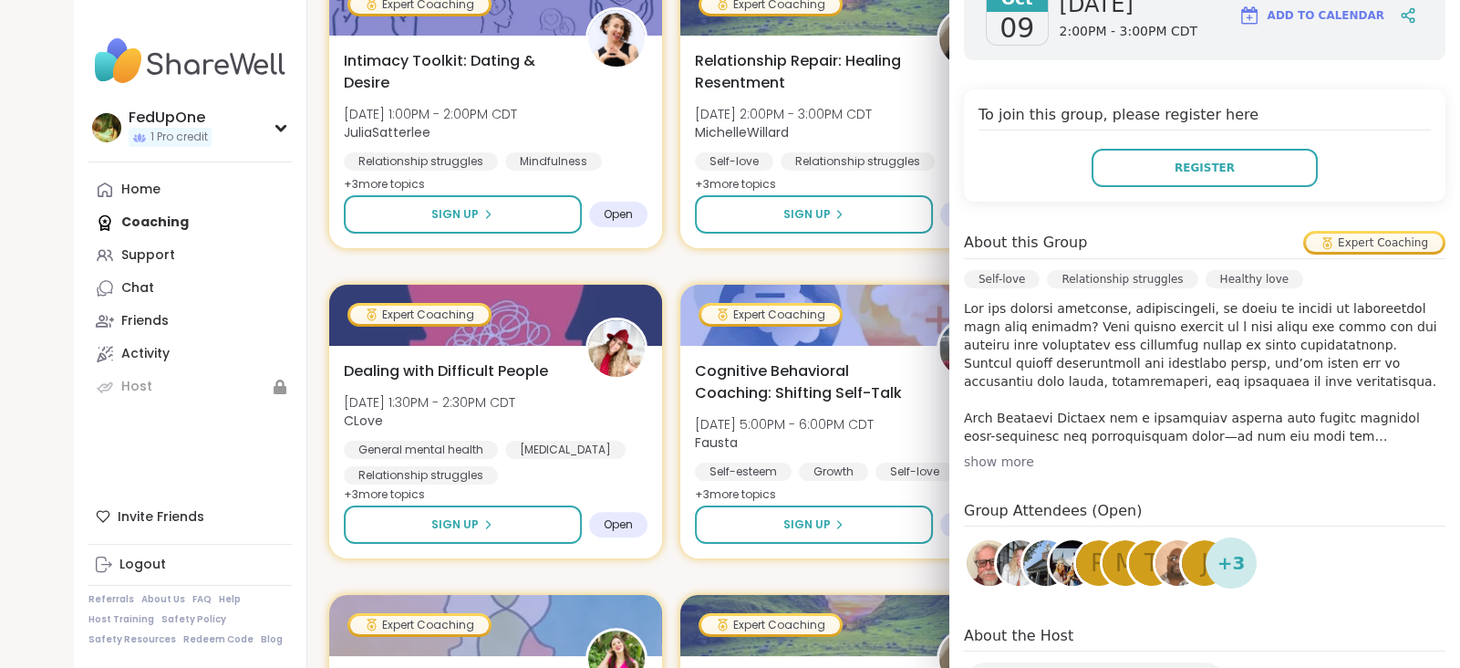
scroll to position [460, 0]
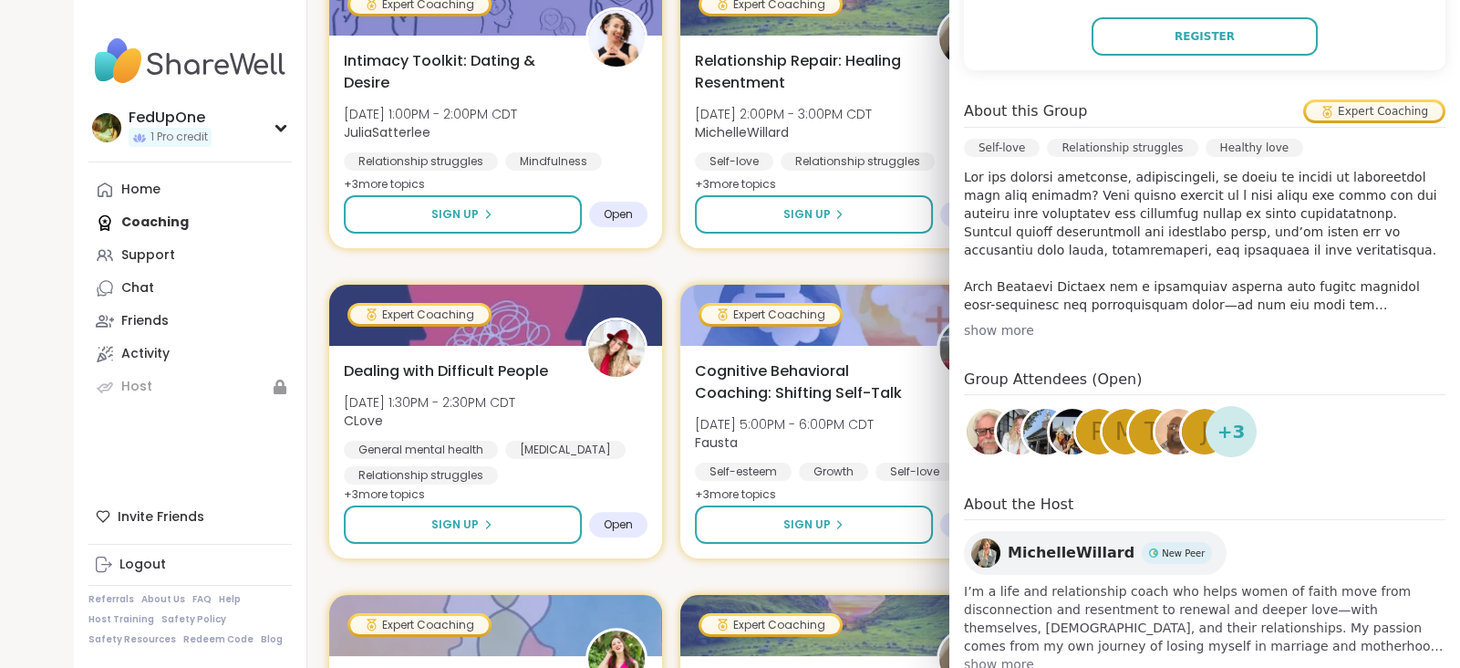
click at [999, 339] on div "show more" at bounding box center [1205, 330] width 482 height 18
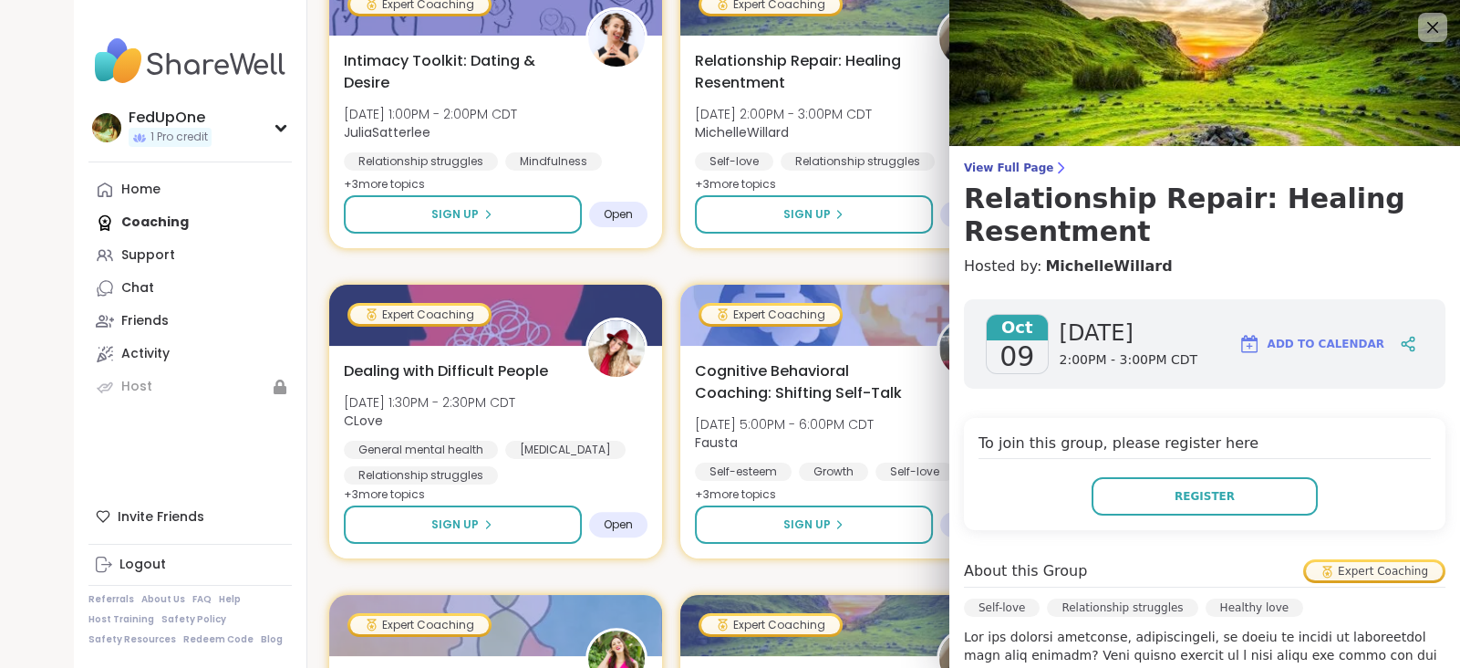
scroll to position [196, 0]
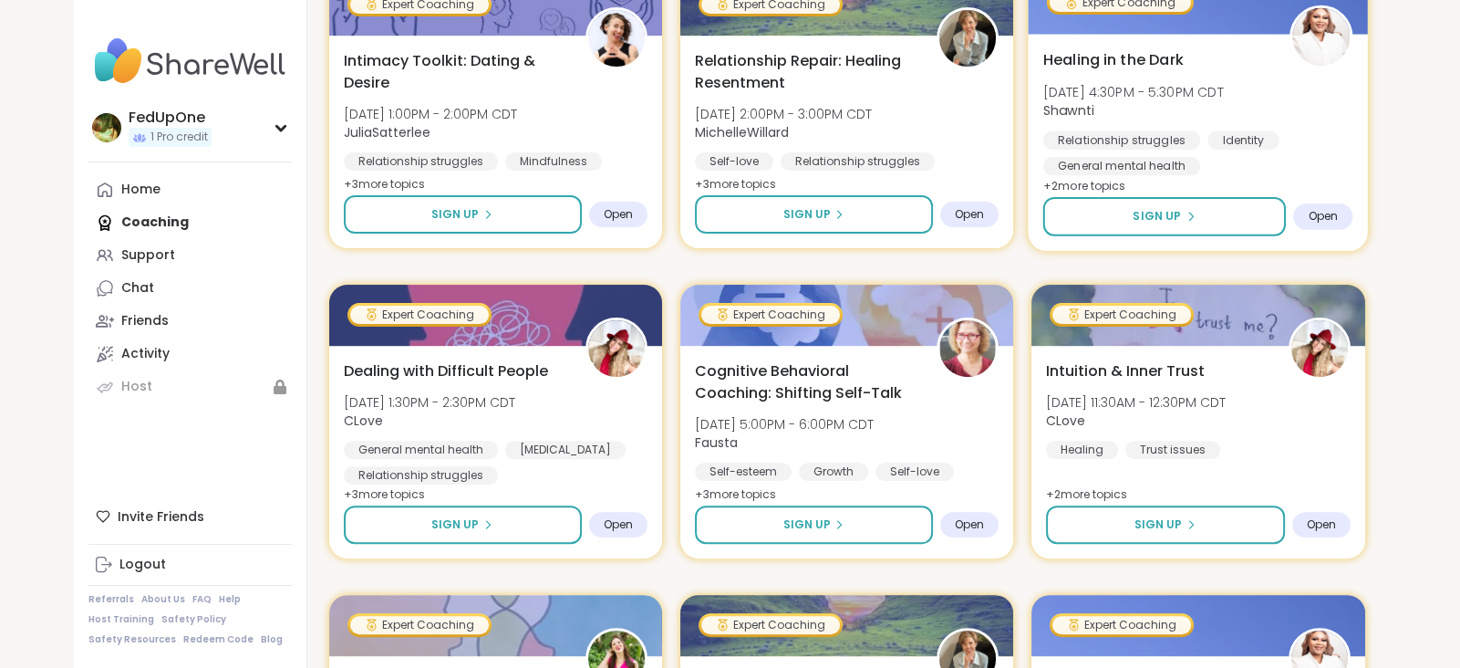
click at [1166, 119] on span "Shawnti" at bounding box center [1133, 110] width 181 height 18
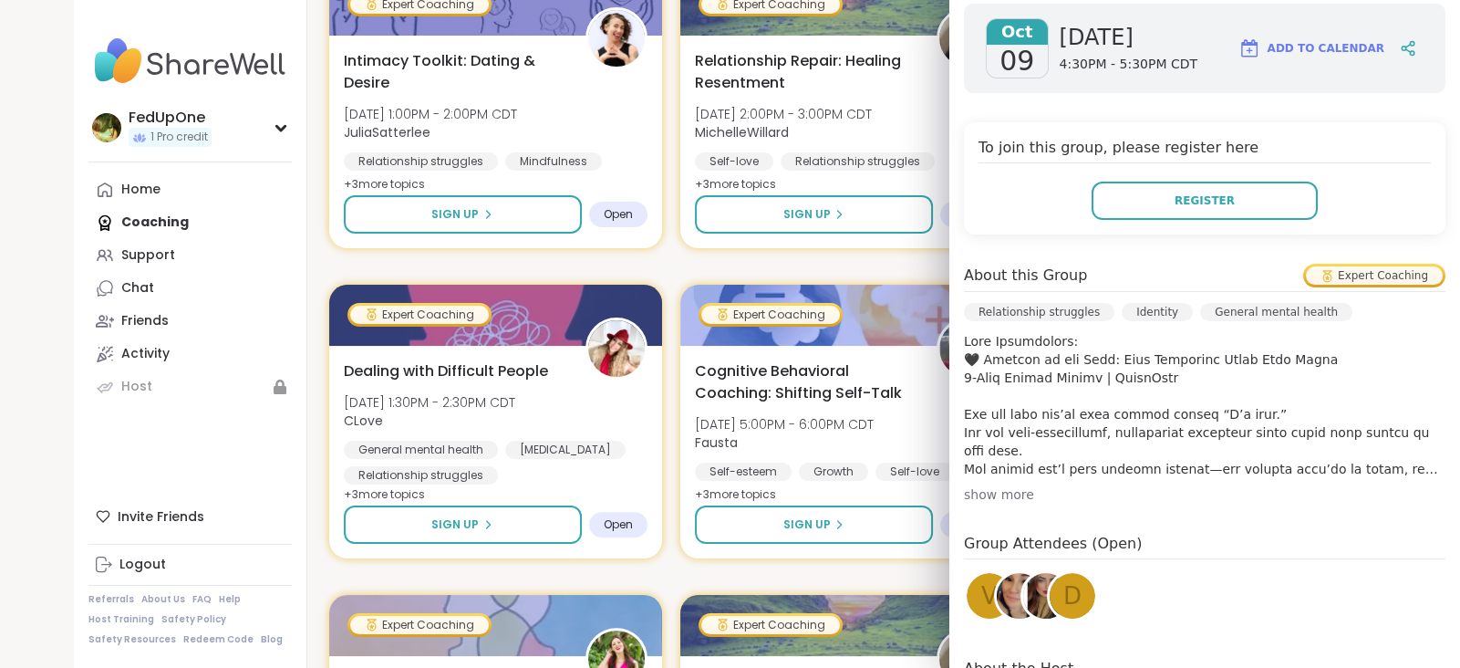
scroll to position [393, 0]
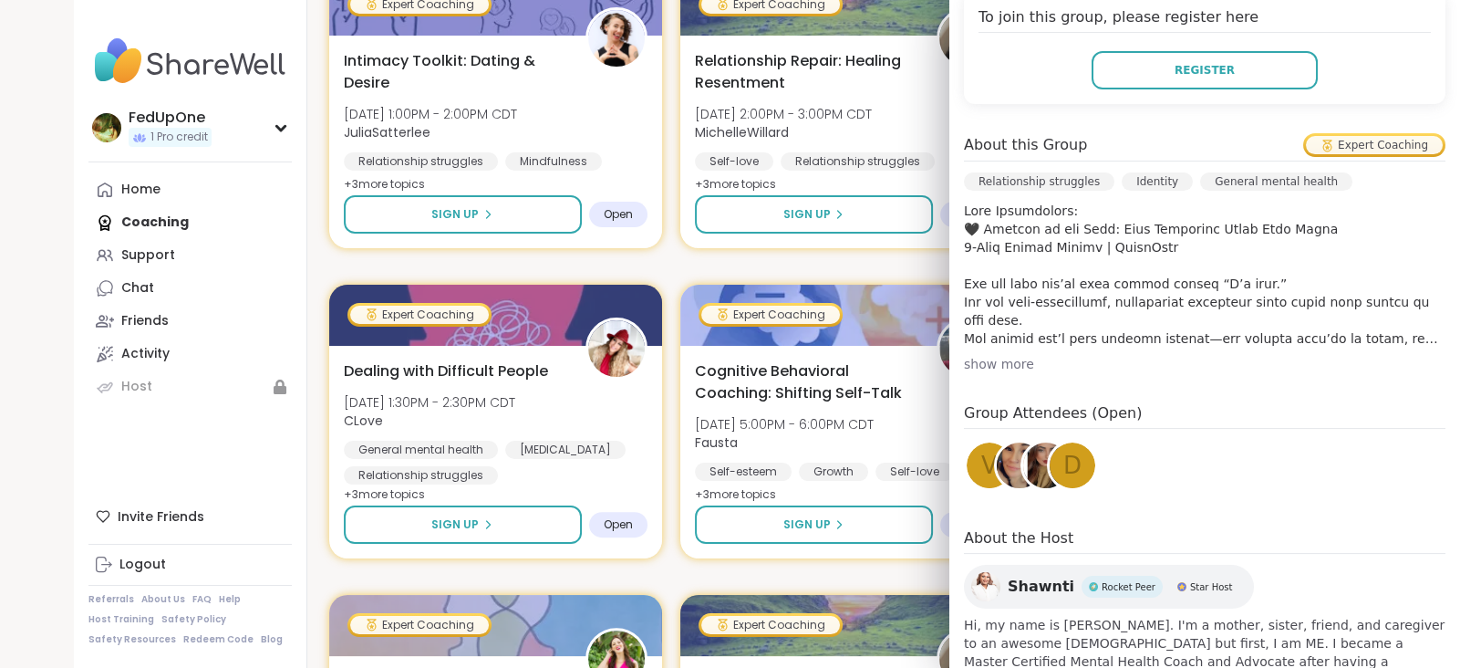
click at [993, 373] on div "show more" at bounding box center [1205, 364] width 482 height 18
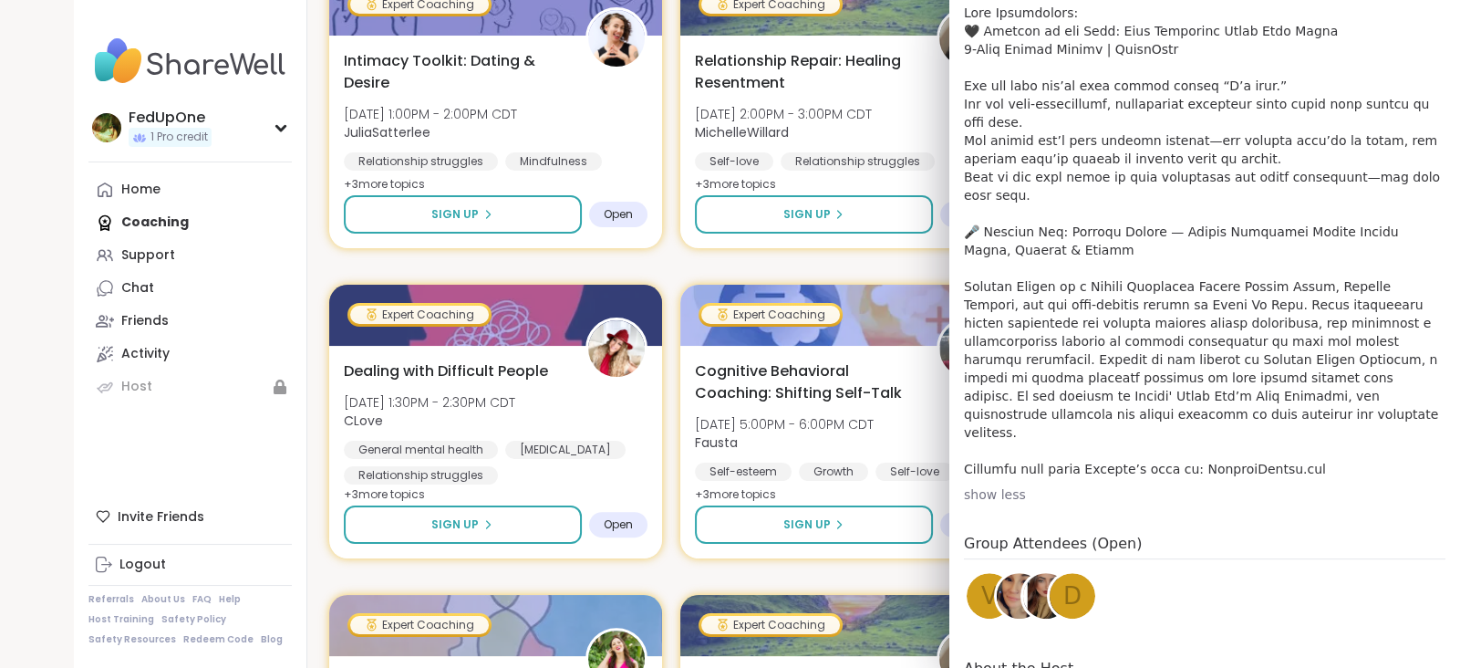
scroll to position [657, 0]
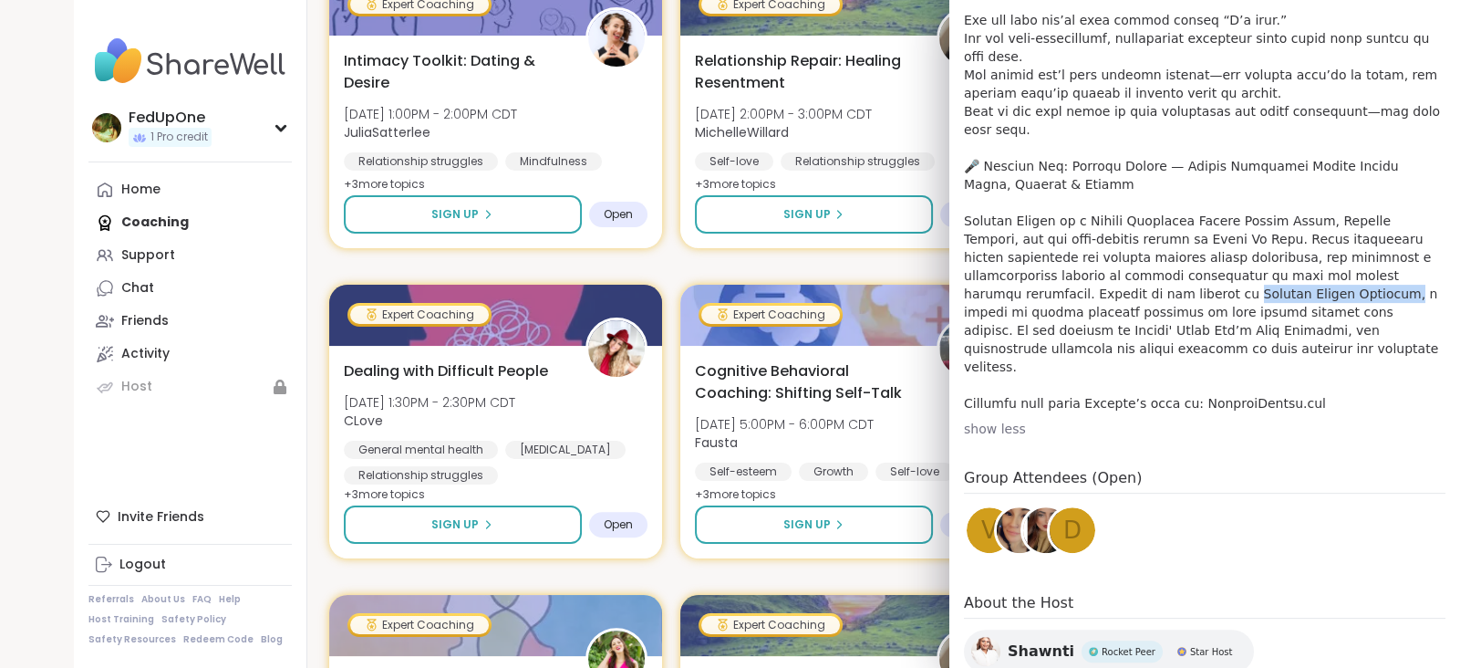
drag, startPoint x: 1040, startPoint y: 515, endPoint x: 1219, endPoint y: 511, distance: 179.7
click at [1219, 412] on p at bounding box center [1205, 175] width 482 height 474
